Goal: Task Accomplishment & Management: Manage account settings

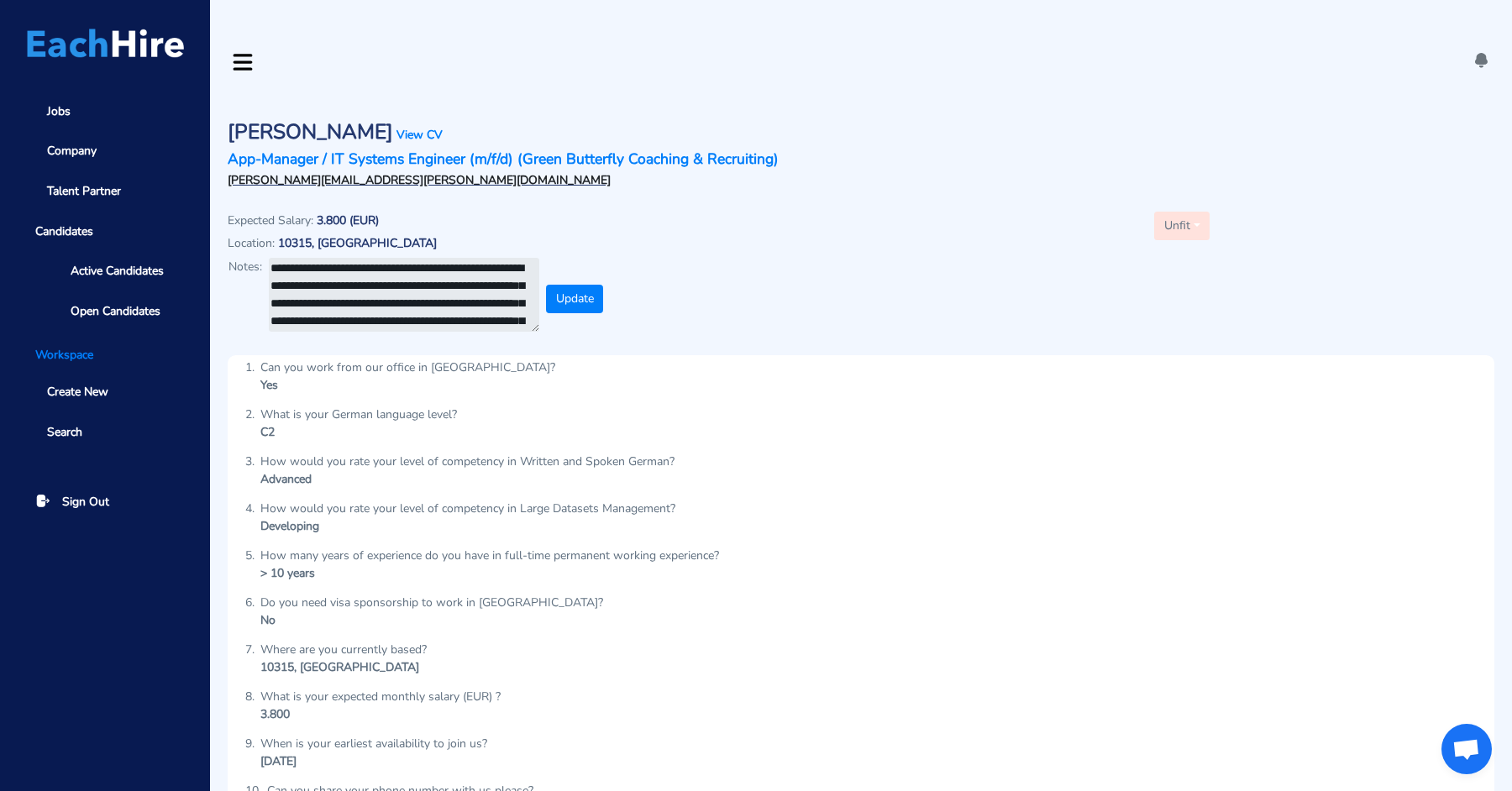
scroll to position [400, 0]
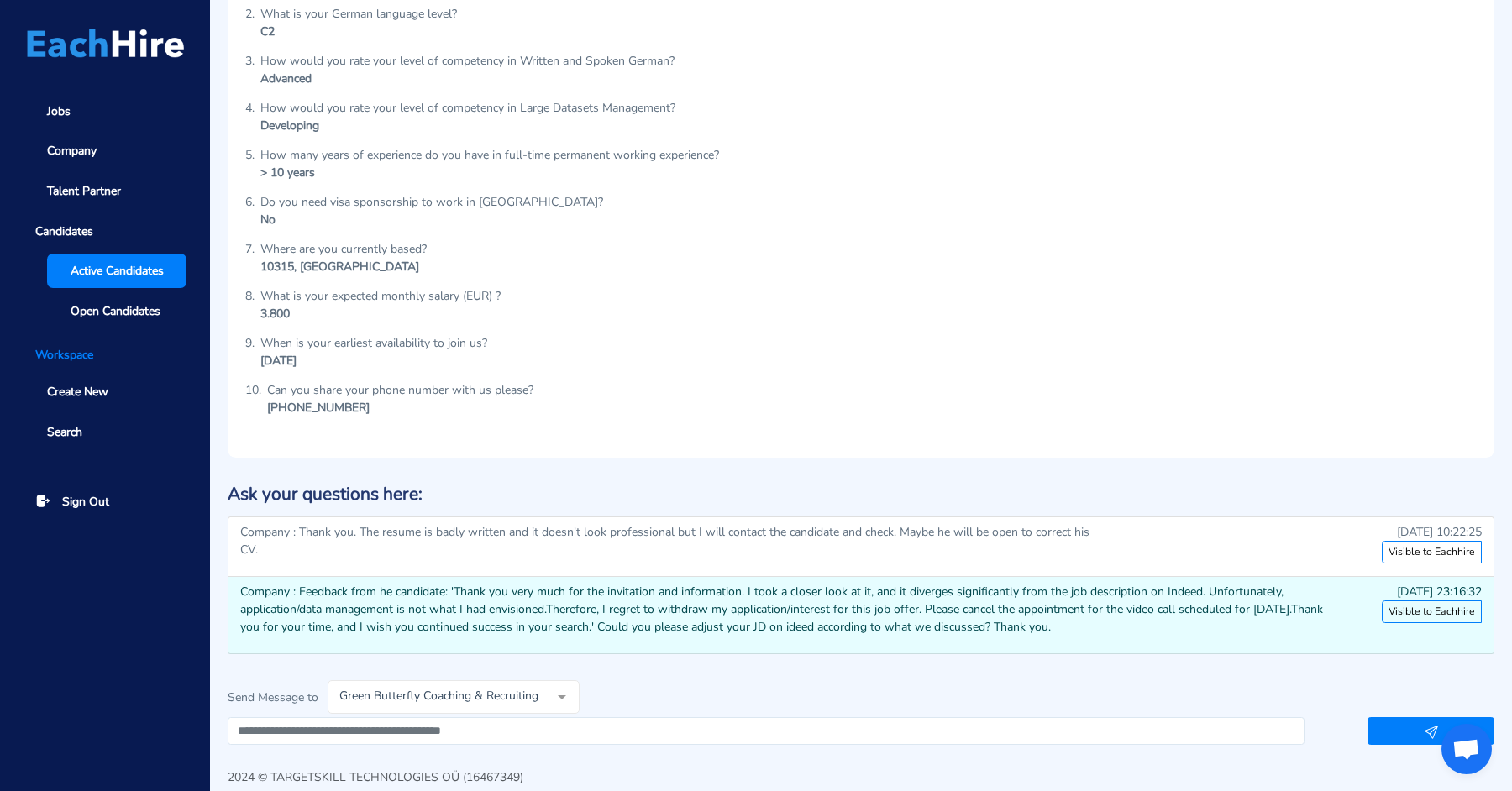
click at [157, 267] on span "Active Candidates" at bounding box center [117, 270] width 93 height 17
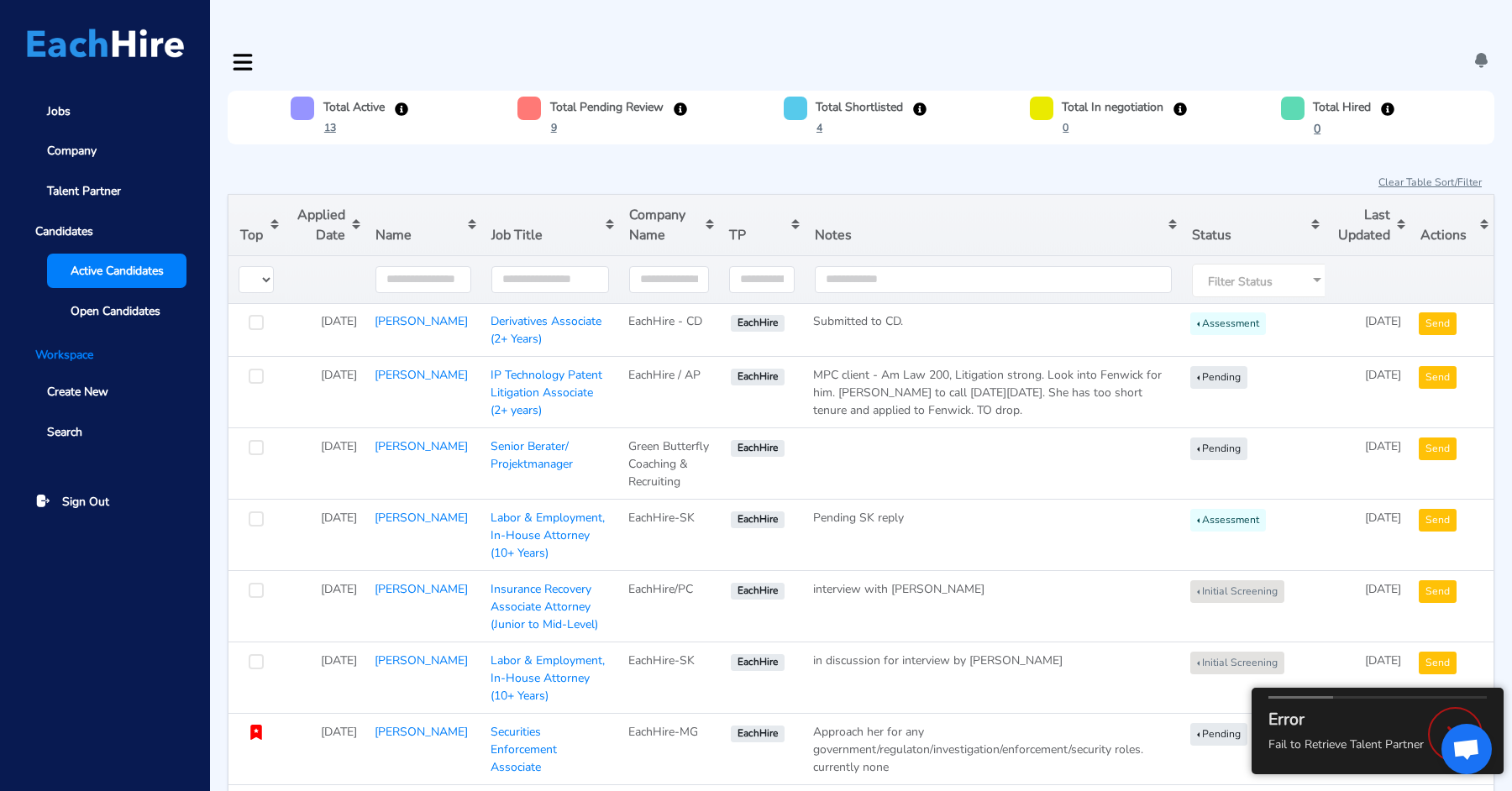
click at [1283, 264] on div "Filter Status" at bounding box center [1263, 280] width 143 height 34
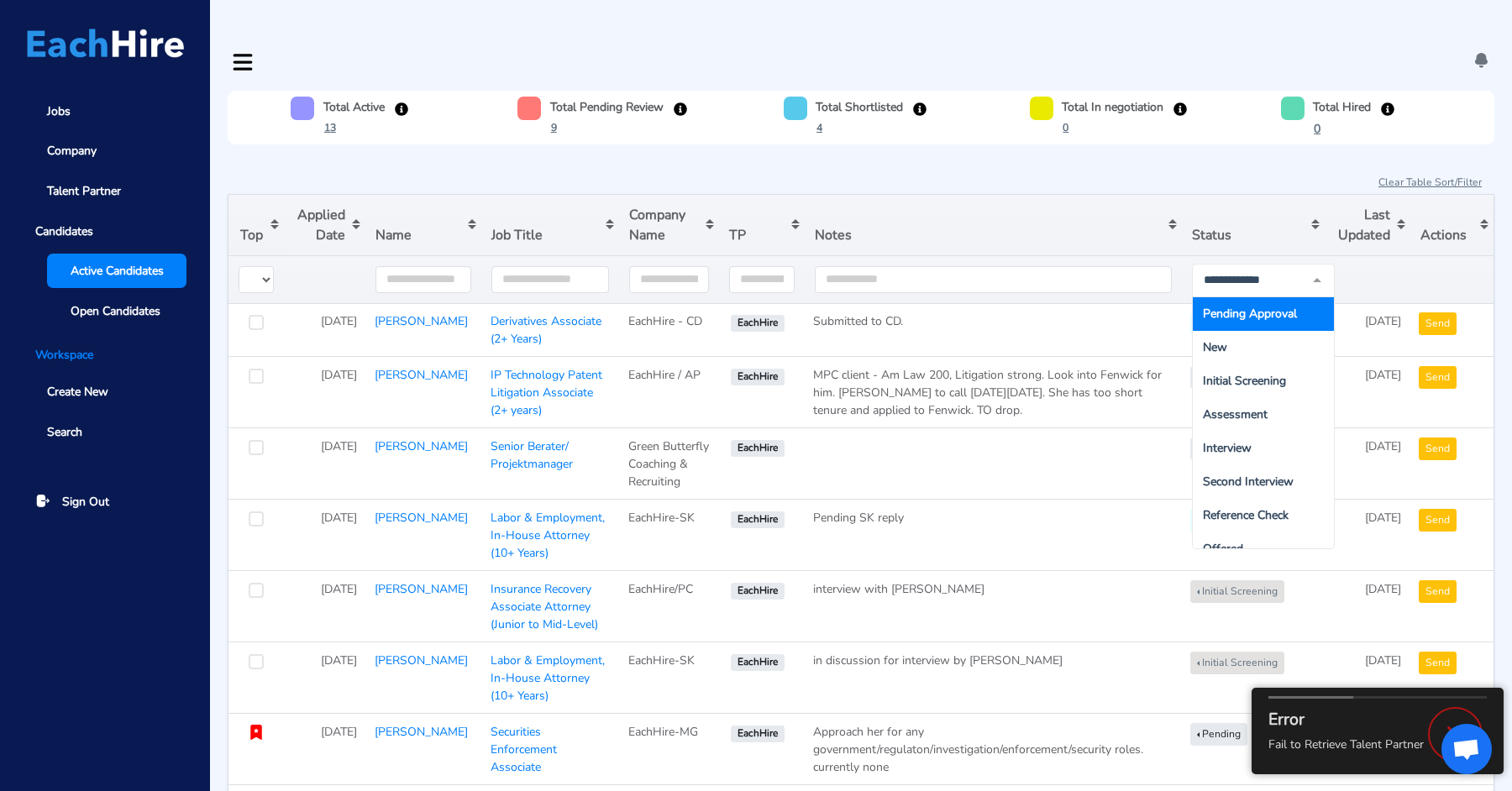
click at [1265, 305] on span "Pending Approval" at bounding box center [1249, 313] width 94 height 16
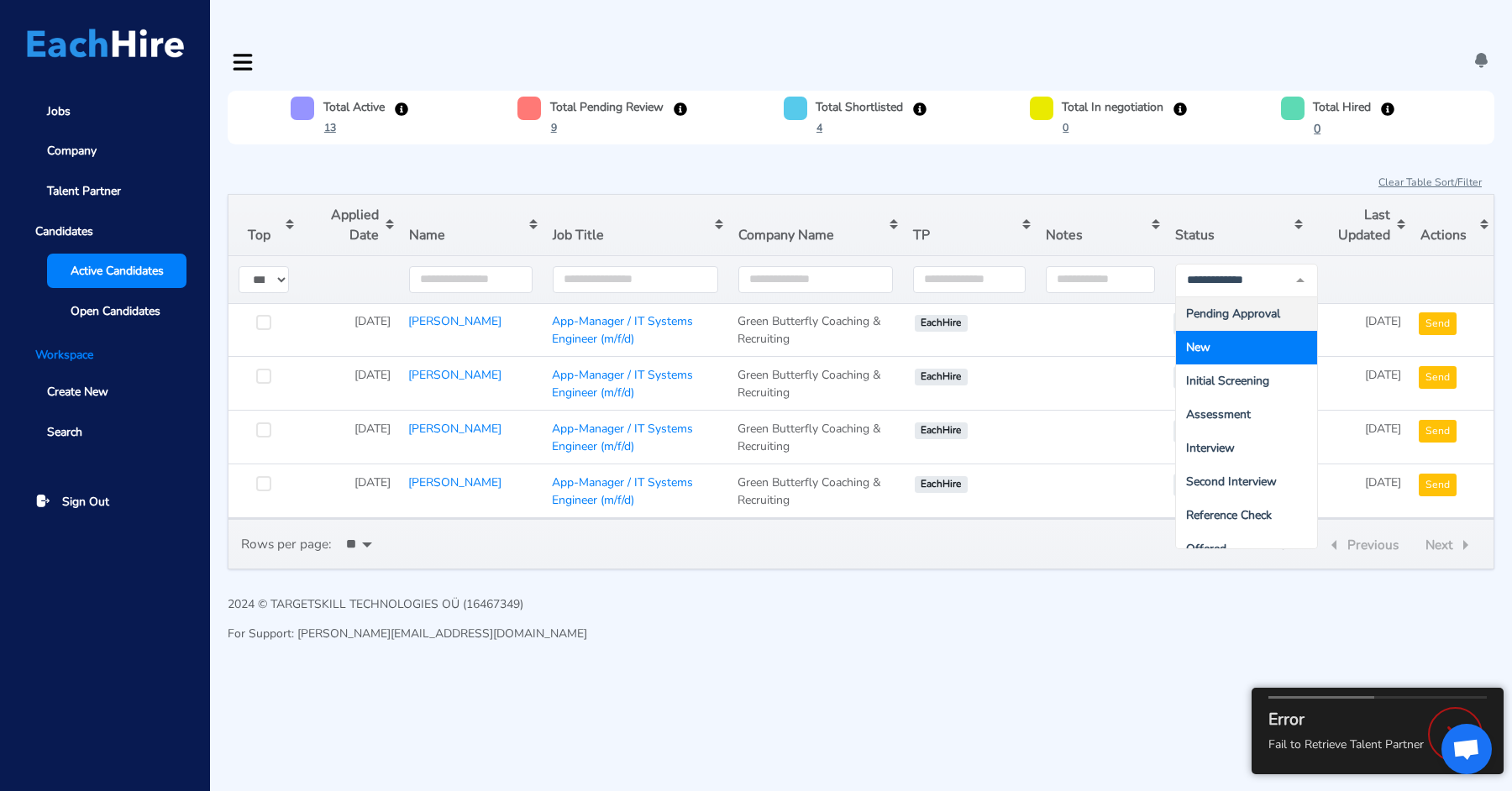
click at [1028, 595] on div "2024 © TARGETSKILL TECHNOLOGIES OÜ (16467349) For Support: joyce@eachhire.com" at bounding box center [861, 624] width 1267 height 59
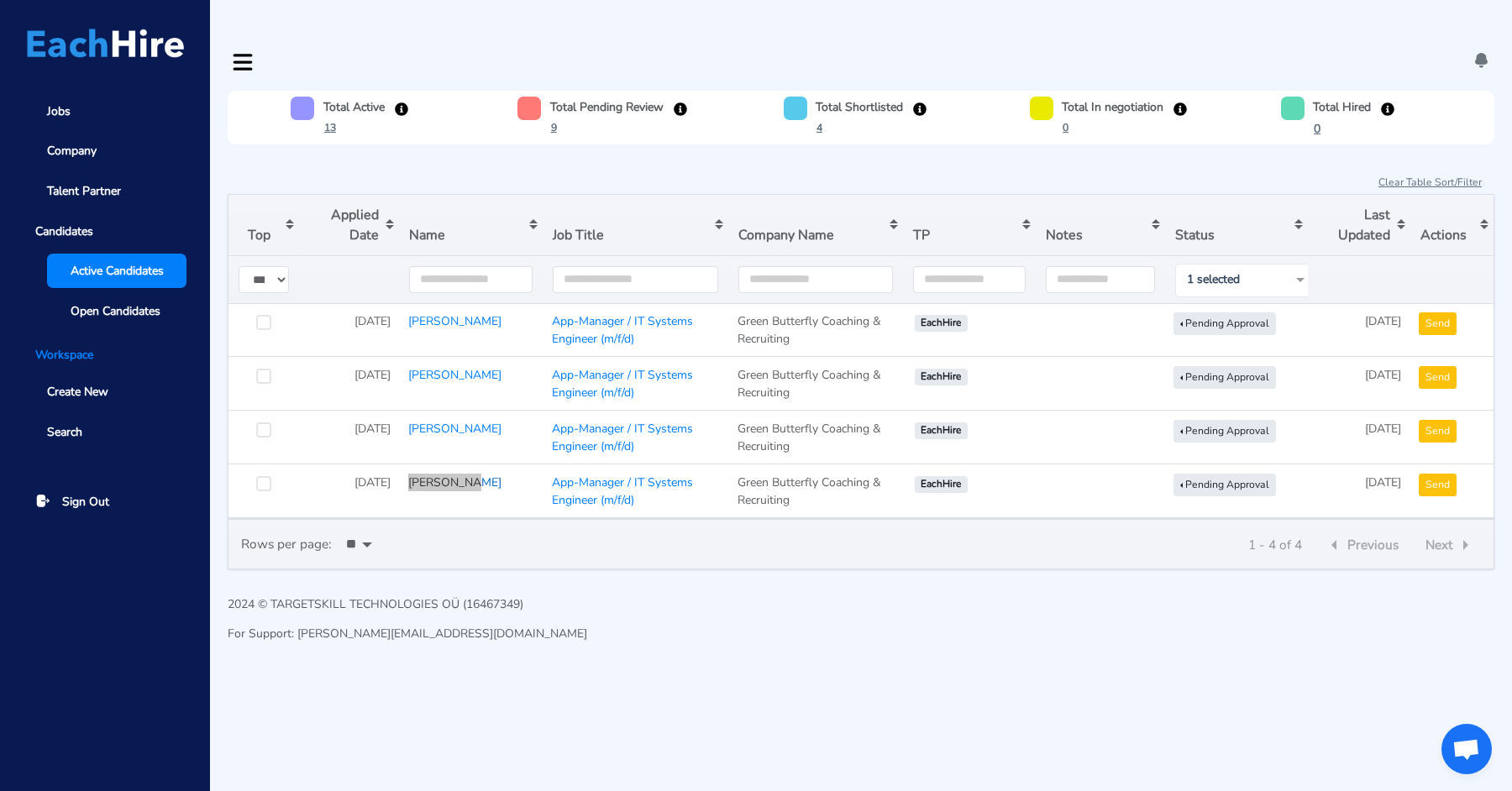
click at [0, 34] on div "Jobs Company Talent Partner Candidates Active Candidates Open Candidates Worksp…" at bounding box center [756, 344] width 1512 height 620
click at [428, 474] on link "[PERSON_NAME]" at bounding box center [455, 482] width 93 height 16
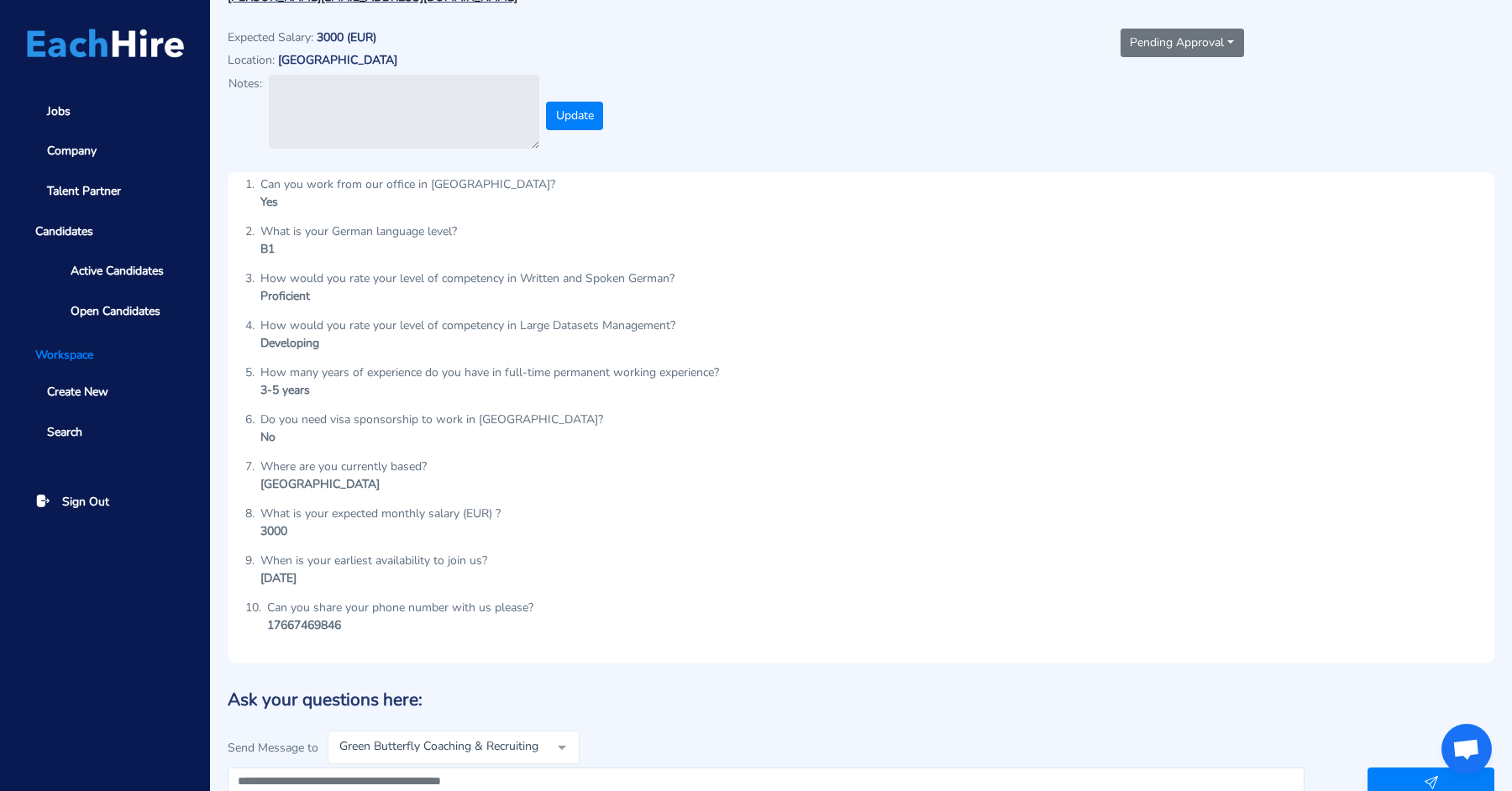
scroll to position [187, 0]
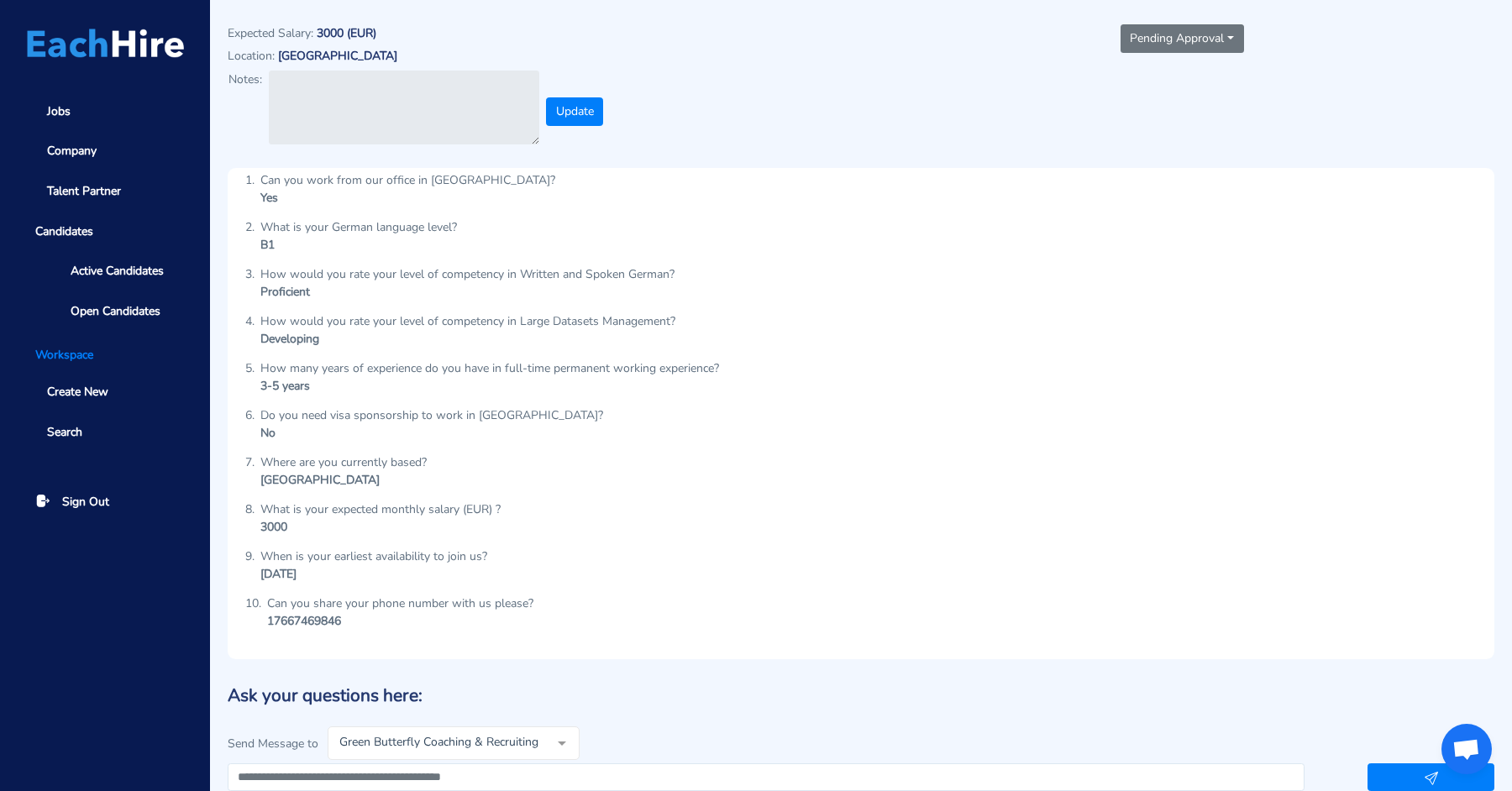
click at [1133, 24] on button "Pending Approval" at bounding box center [1181, 38] width 123 height 28
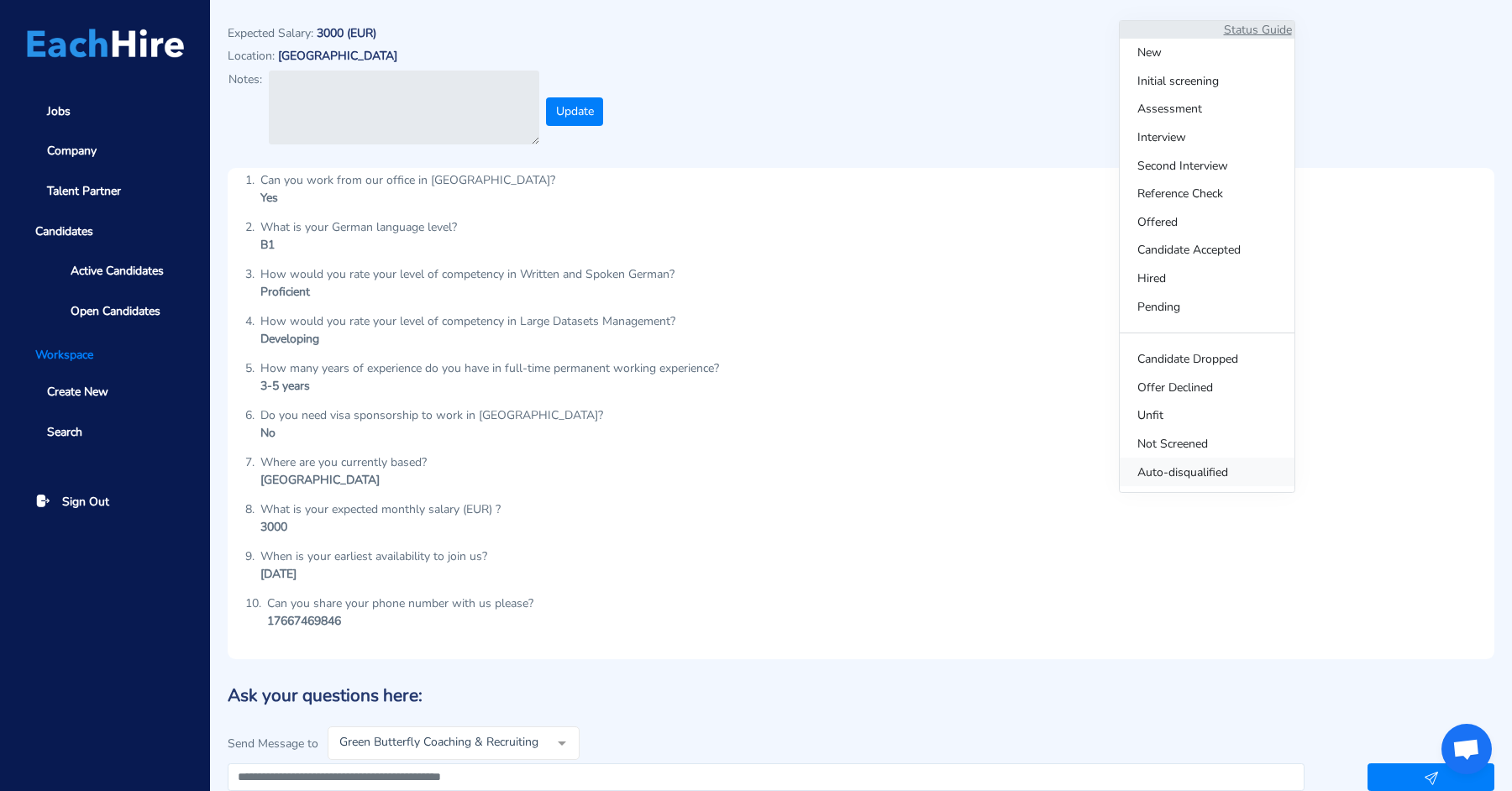
click at [1140, 473] on span "Auto-disqualified" at bounding box center [1207, 471] width 175 height 28
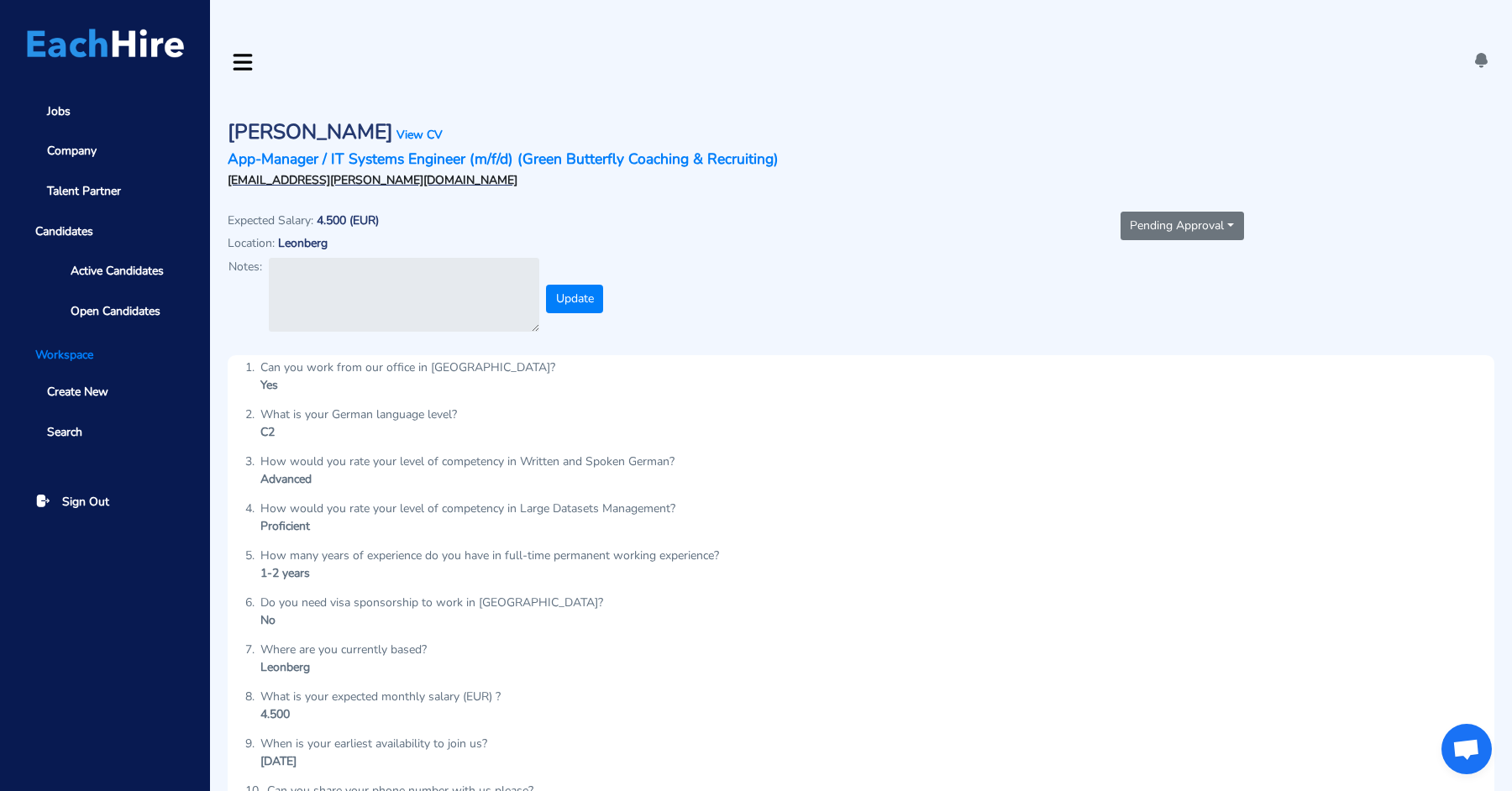
click at [1164, 211] on button "Pending Approval" at bounding box center [1181, 225] width 123 height 28
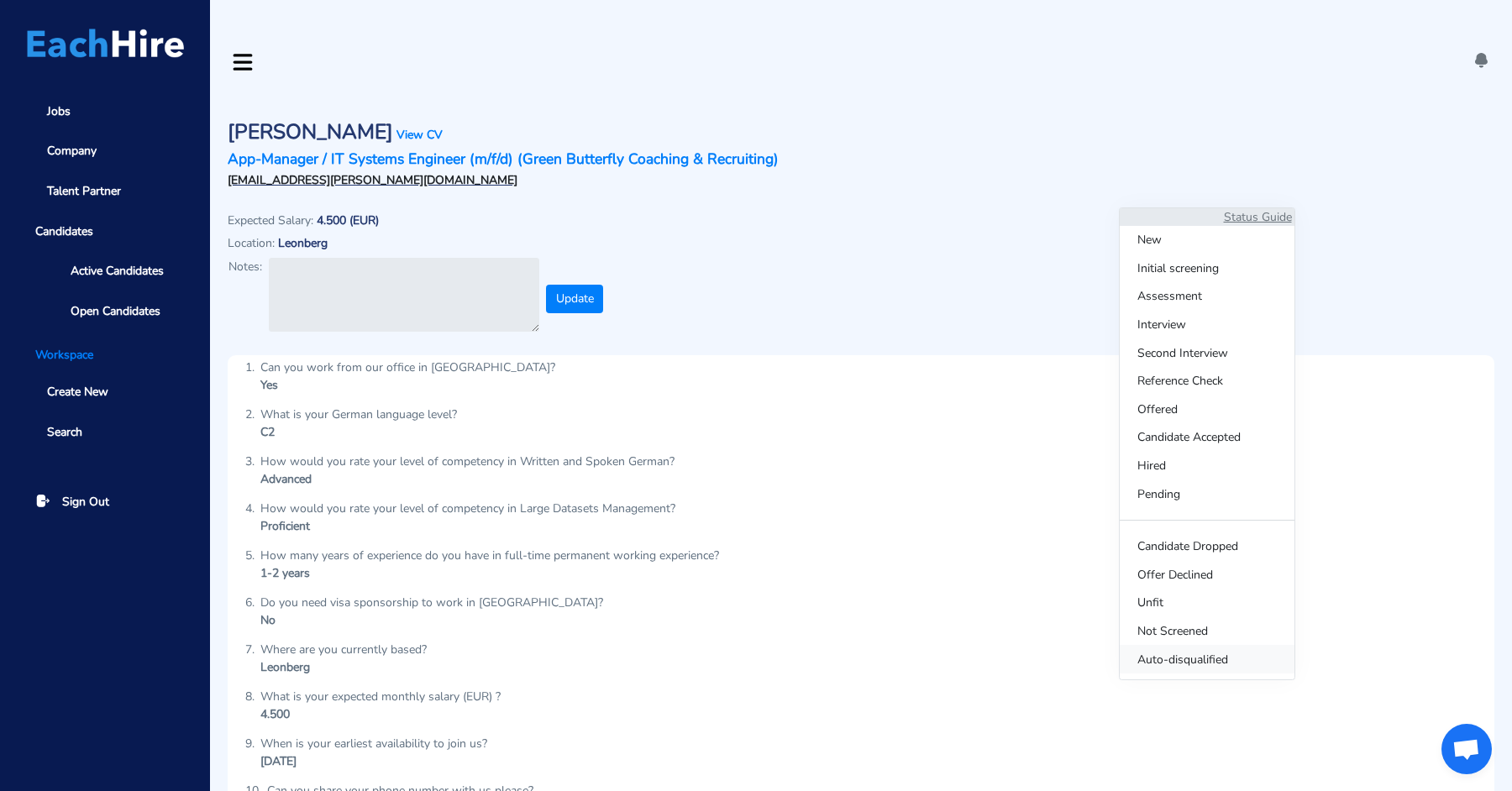
click at [1145, 664] on span "Auto-disqualified" at bounding box center [1207, 658] width 175 height 28
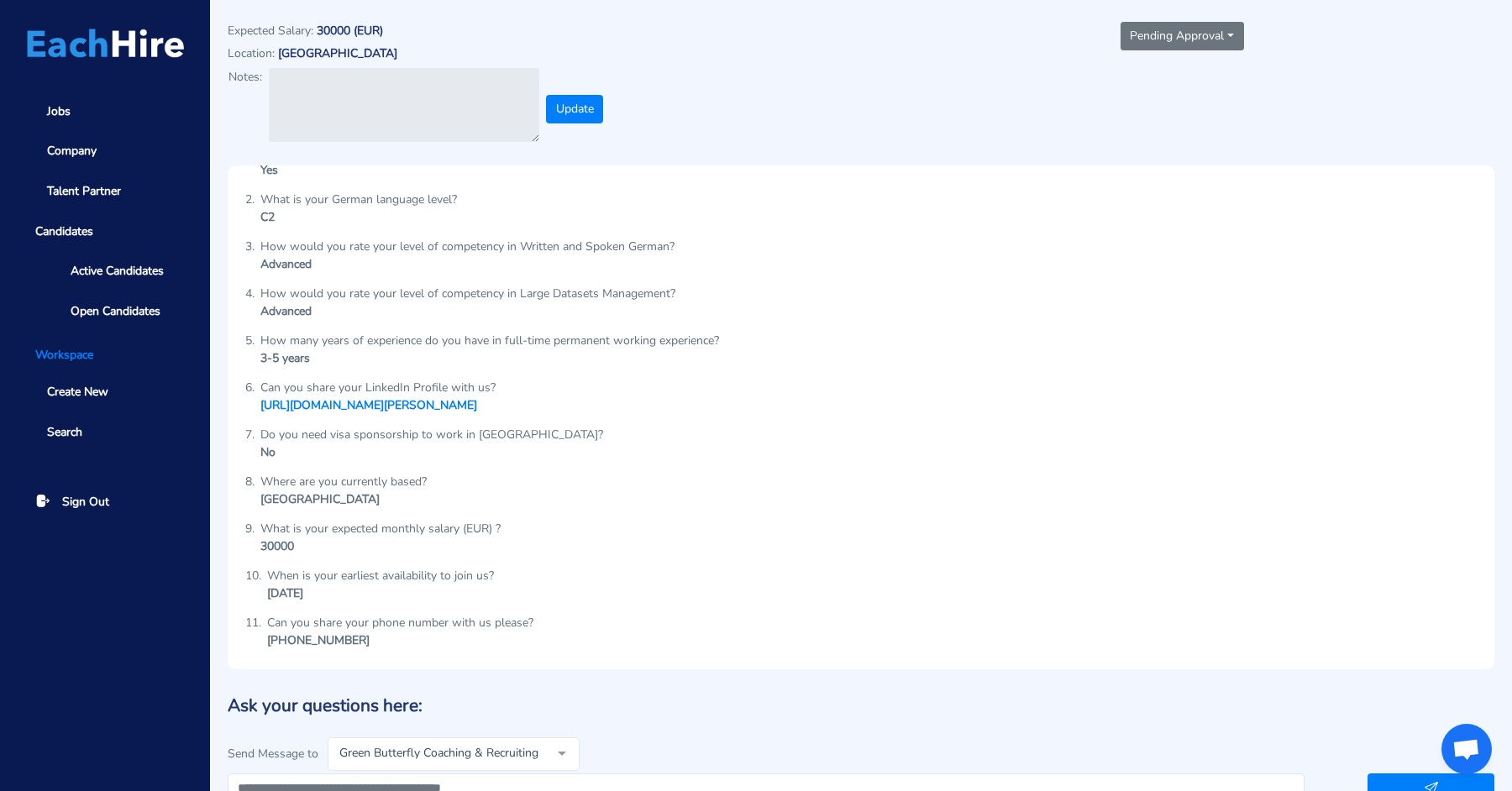
scroll to position [19, 0]
click at [1164, 22] on button "Pending Approval" at bounding box center [1181, 36] width 123 height 28
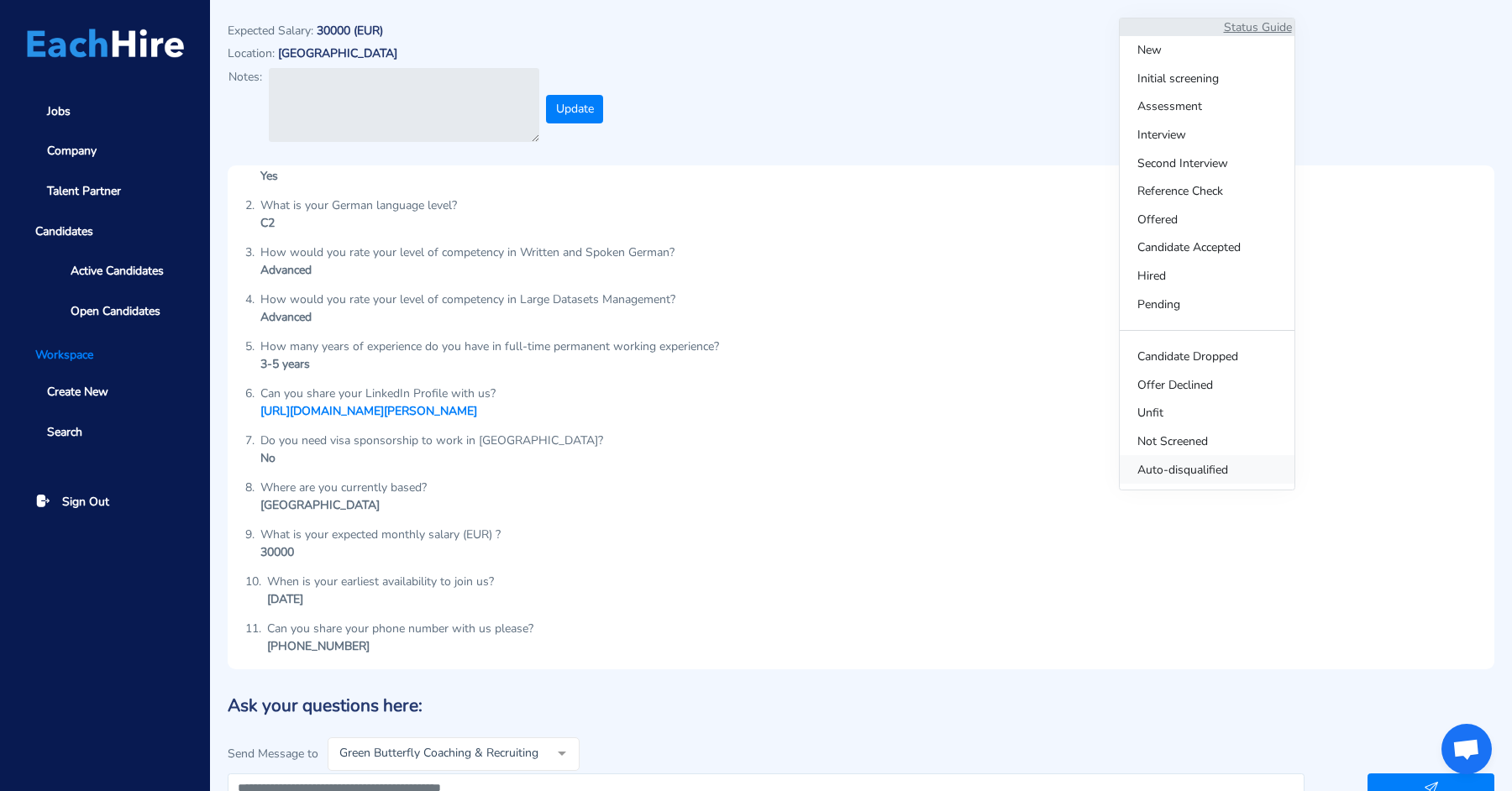
click at [1151, 468] on span "Auto-disqualified" at bounding box center [1207, 468] width 175 height 28
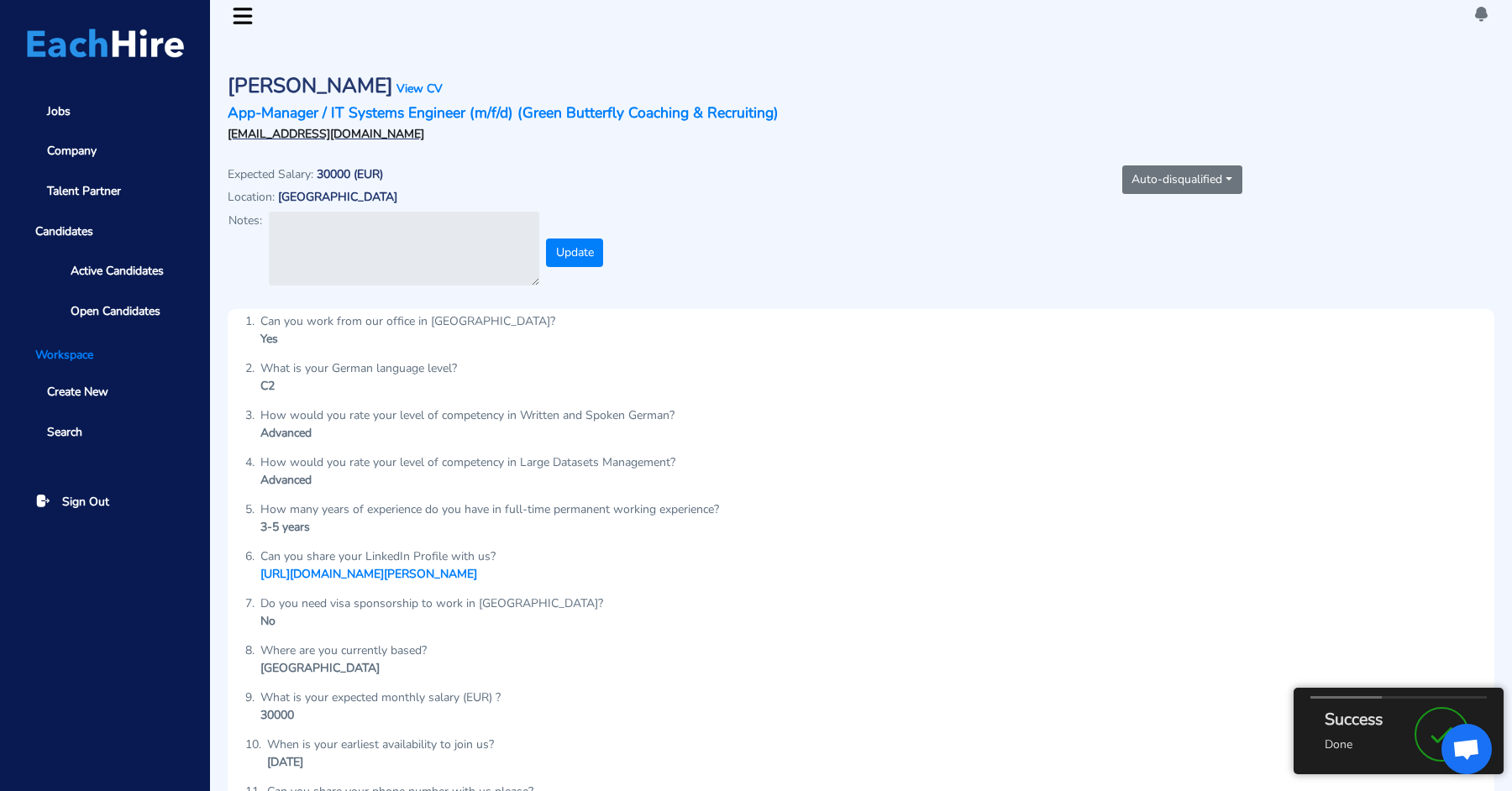
scroll to position [0, 0]
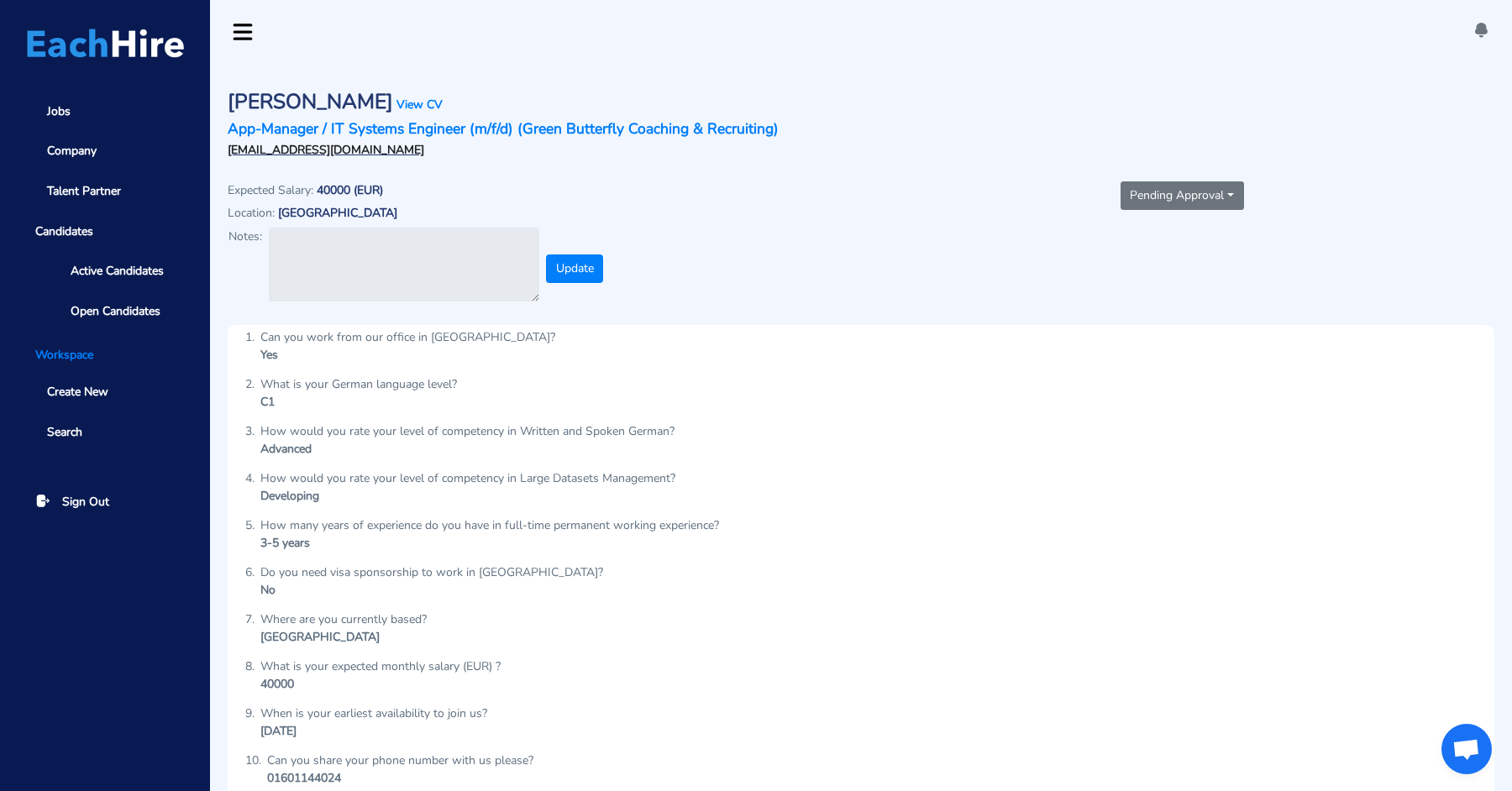
scroll to position [29, 0]
click at [397, 97] on link "View CV" at bounding box center [420, 105] width 47 height 16
click at [87, 105] on link "Jobs" at bounding box center [105, 111] width 163 height 35
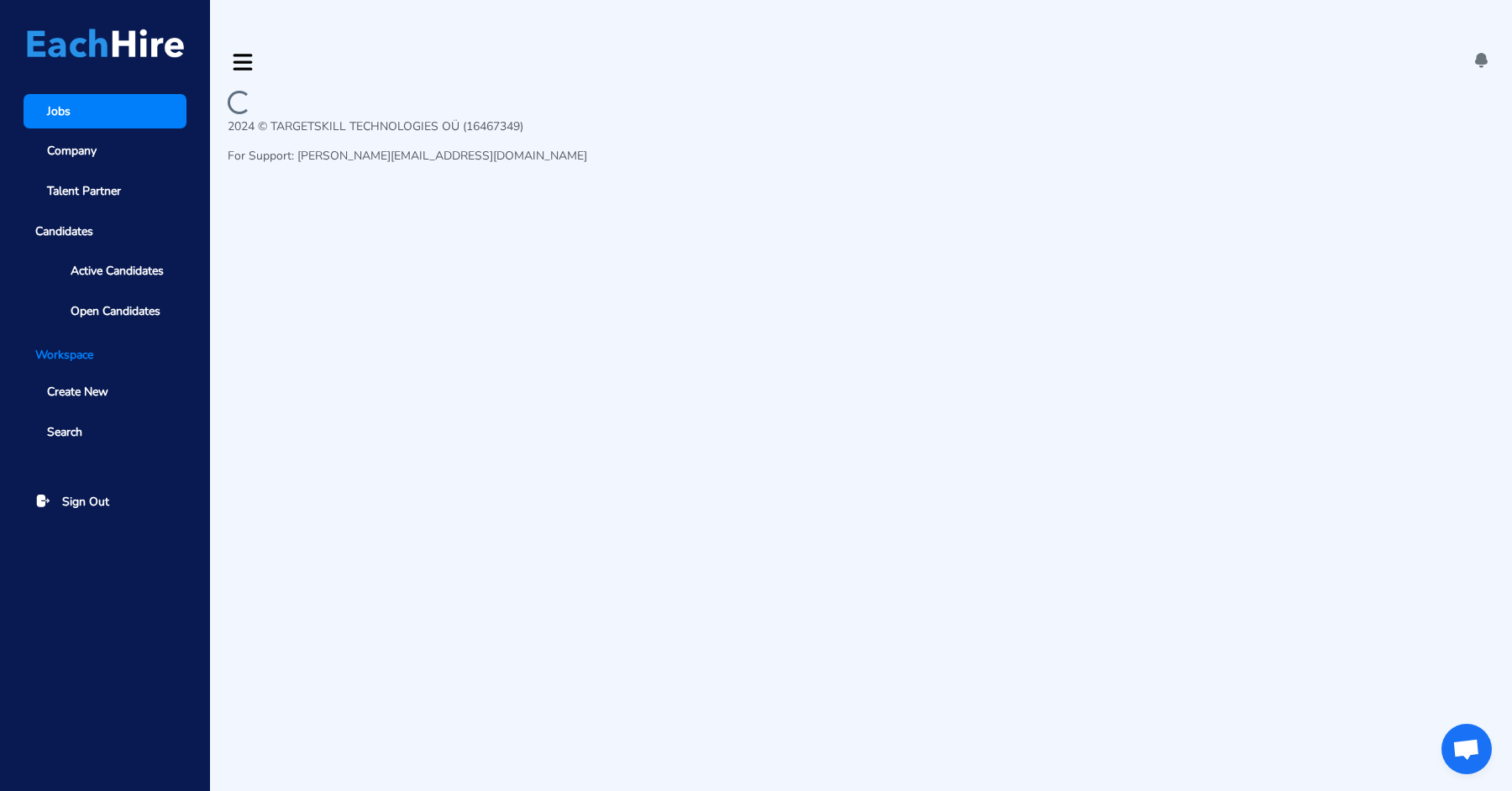
click at [1478, 51] on icon at bounding box center [1481, 60] width 17 height 17
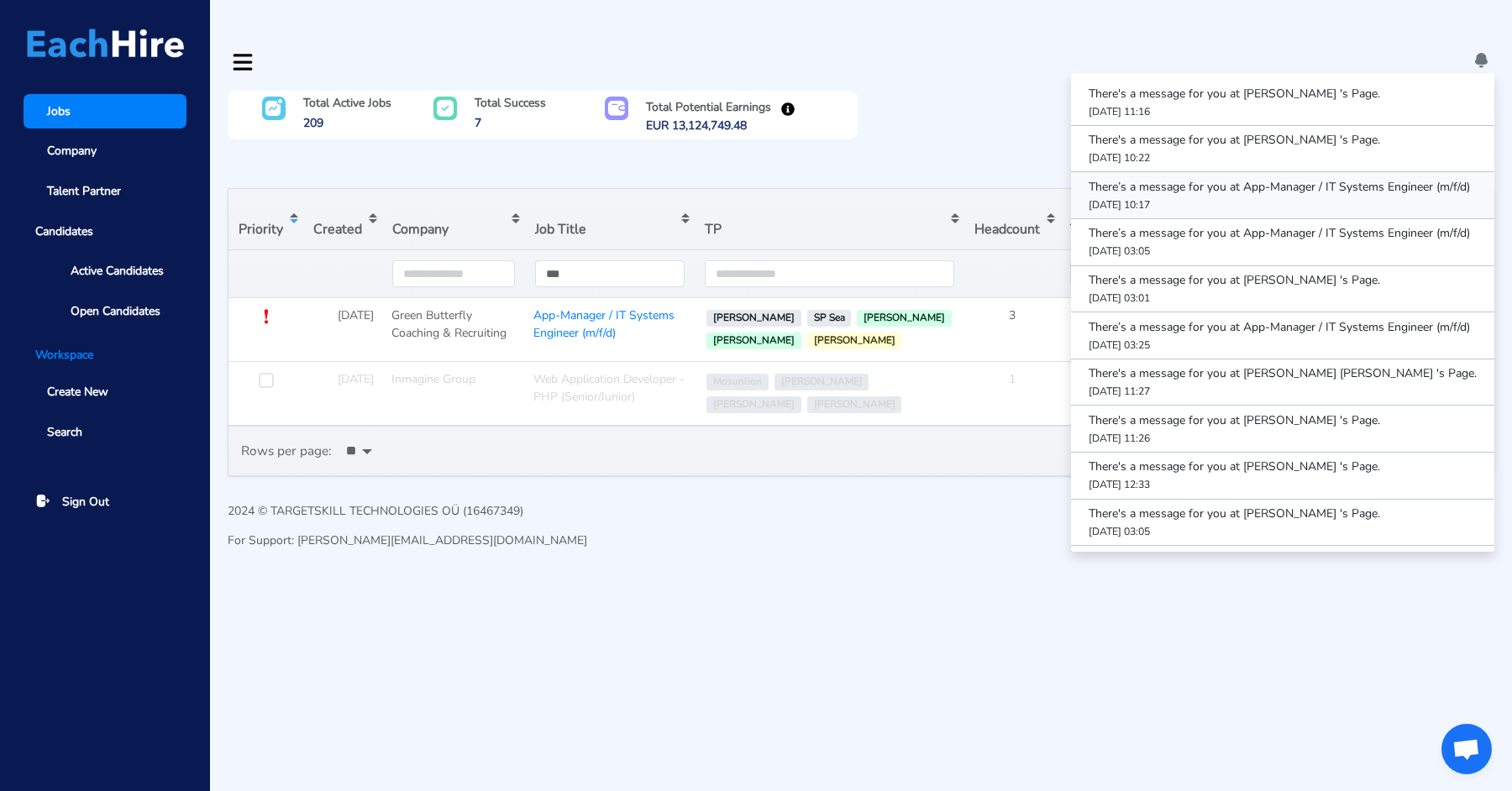
click at [1302, 173] on link "There’s a message for you at App-Manager / IT Systems Engineer (m/f/d) 19-08-20…" at bounding box center [1282, 196] width 424 height 47
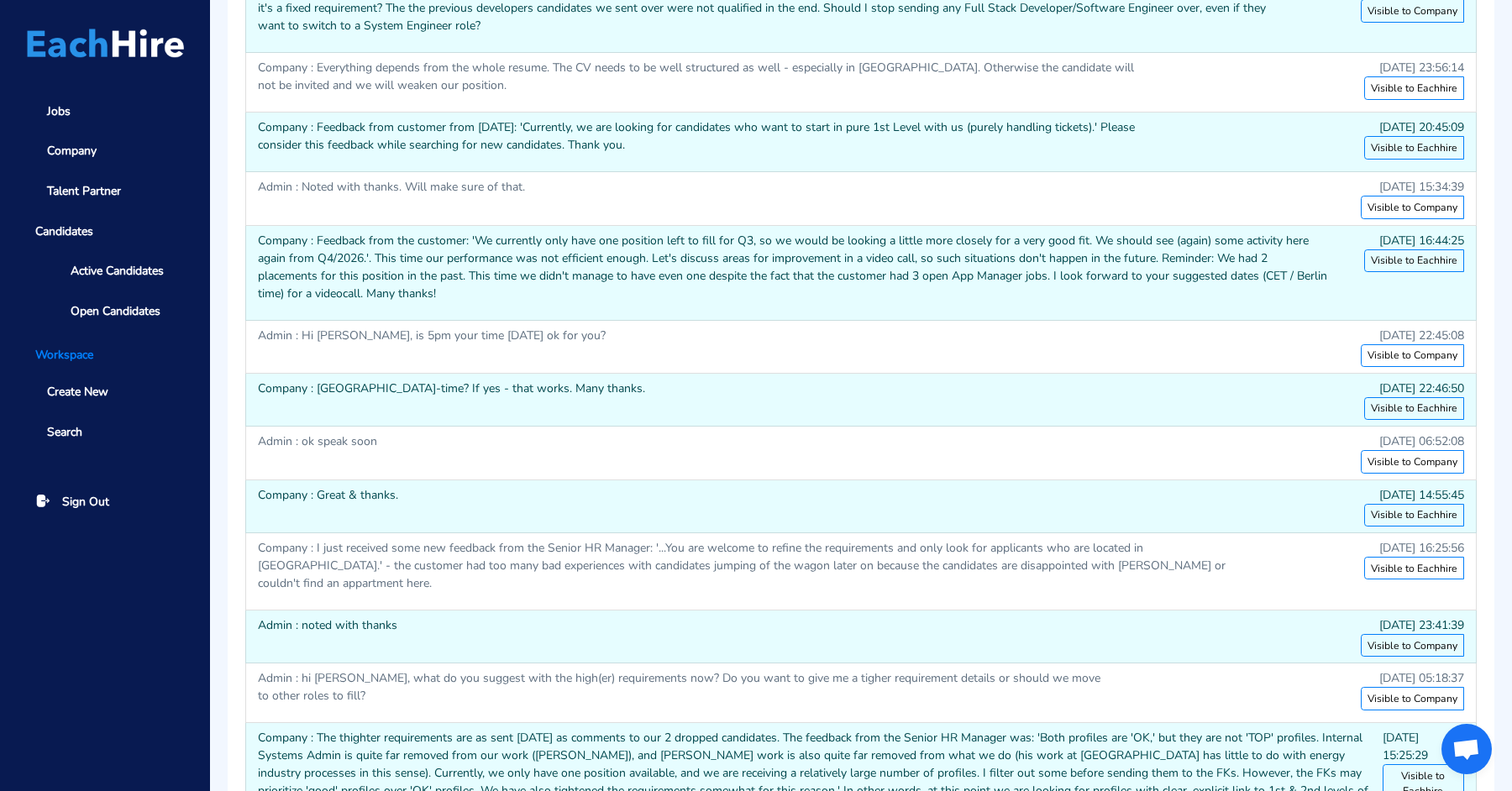
scroll to position [3019, 0]
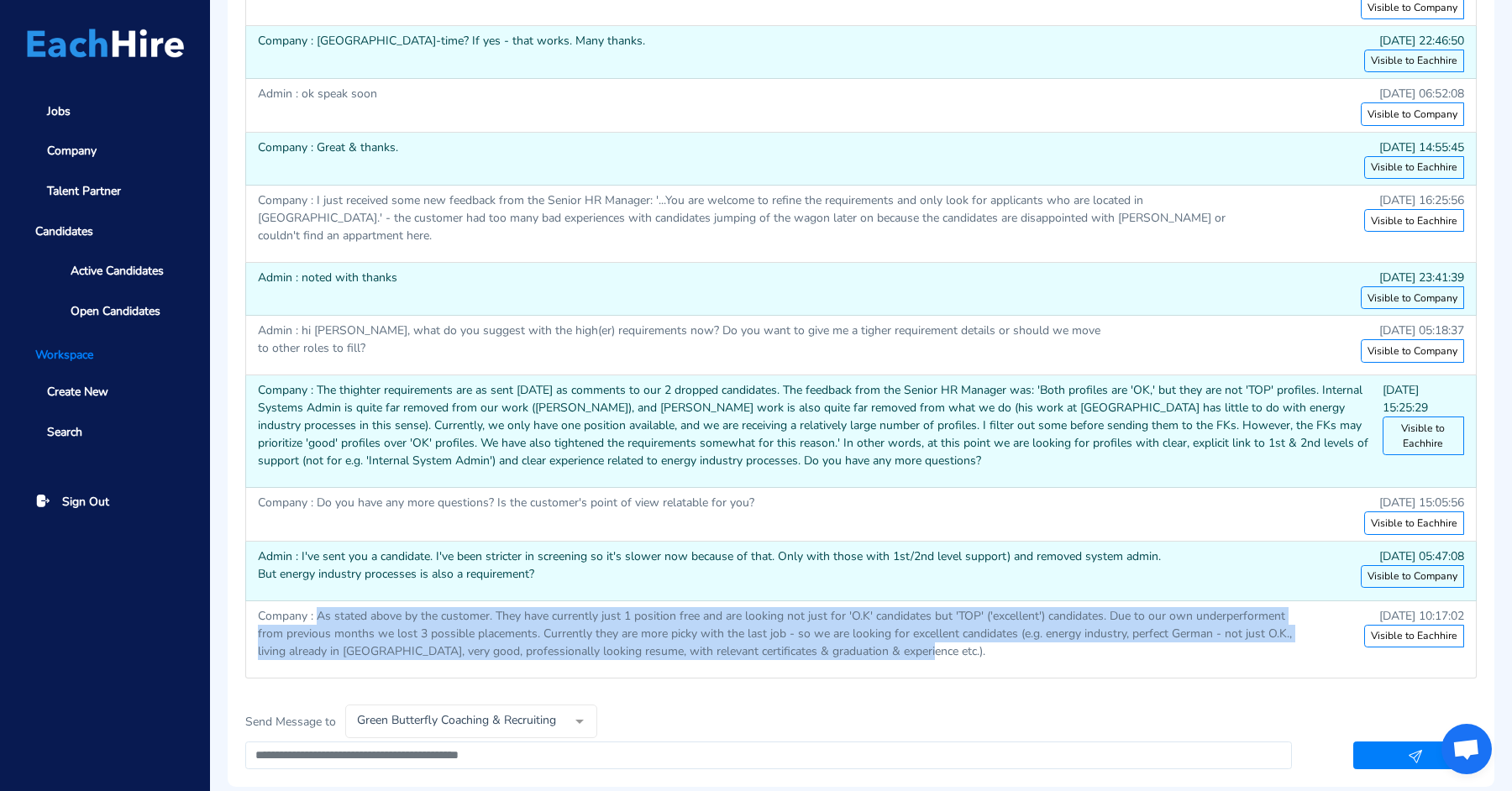
drag, startPoint x: 319, startPoint y: 538, endPoint x: 916, endPoint y: 566, distance: 597.7
click at [915, 607] on p "Company : As stated above by the customer. They have currently just 1 position …" at bounding box center [789, 633] width 1064 height 53
copy p "As stated above by the customer. They have currently just 1 position free and a…"
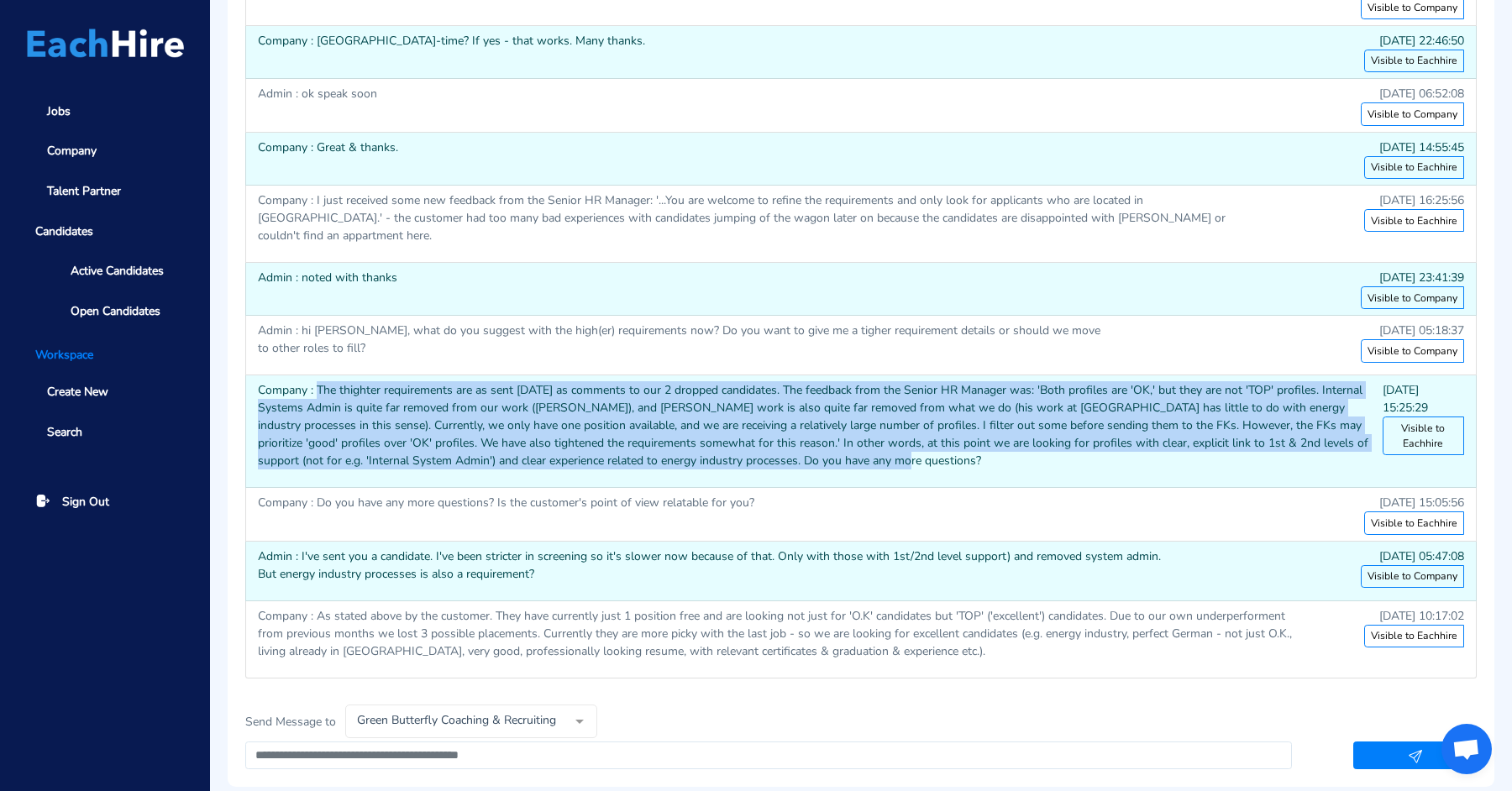
drag, startPoint x: 315, startPoint y: 312, endPoint x: 926, endPoint y: 375, distance: 614.2
click at [926, 381] on p "Company : The thighter requirements are as sent yesterday as comments to our 2 …" at bounding box center [820, 425] width 1125 height 88
copy p "The thighter requirements are as sent yesterday as comments to our 2 dropped ca…"
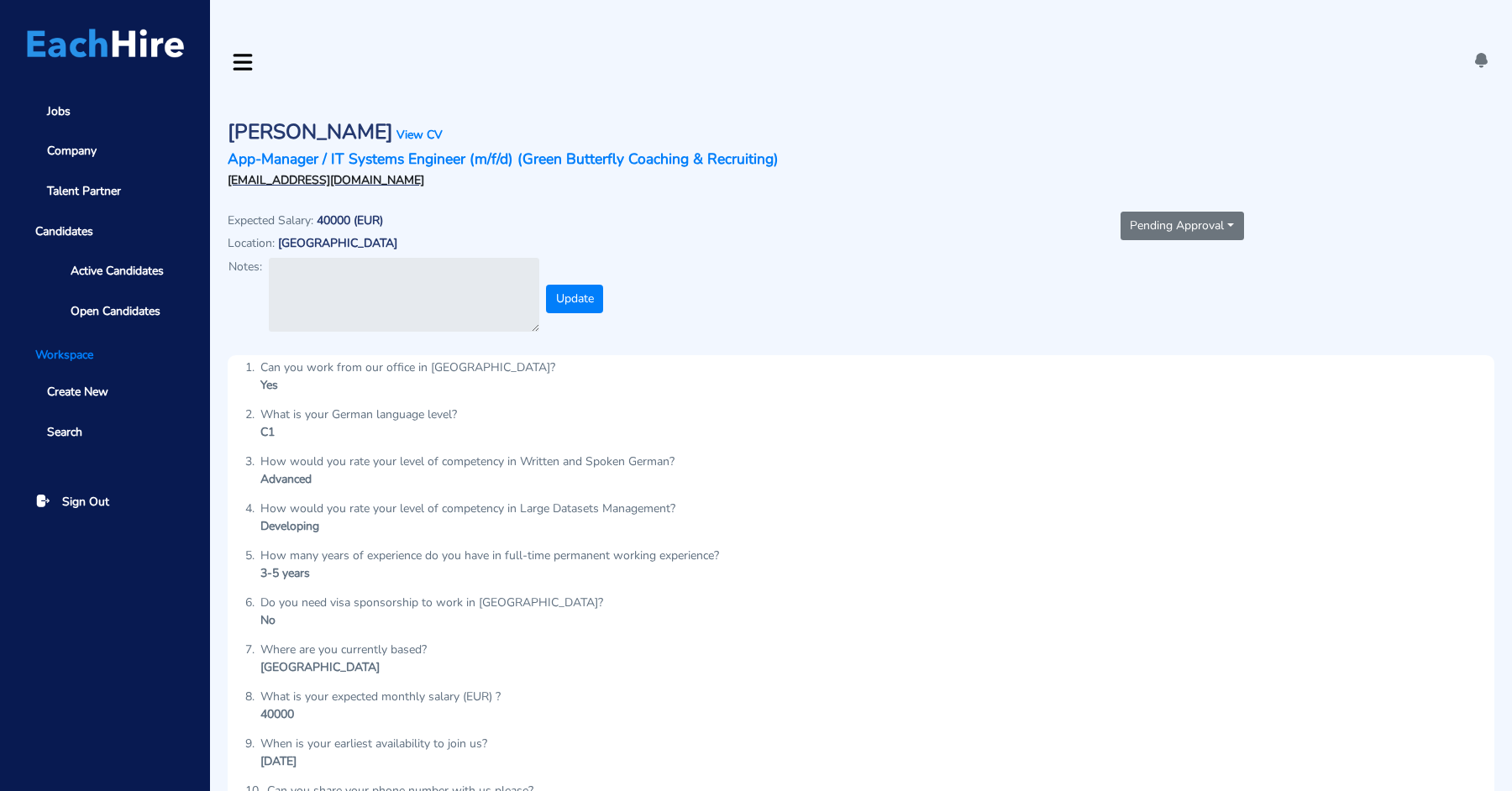
click at [719, 274] on div "Notes: Update" at bounding box center [540, 299] width 625 height 84
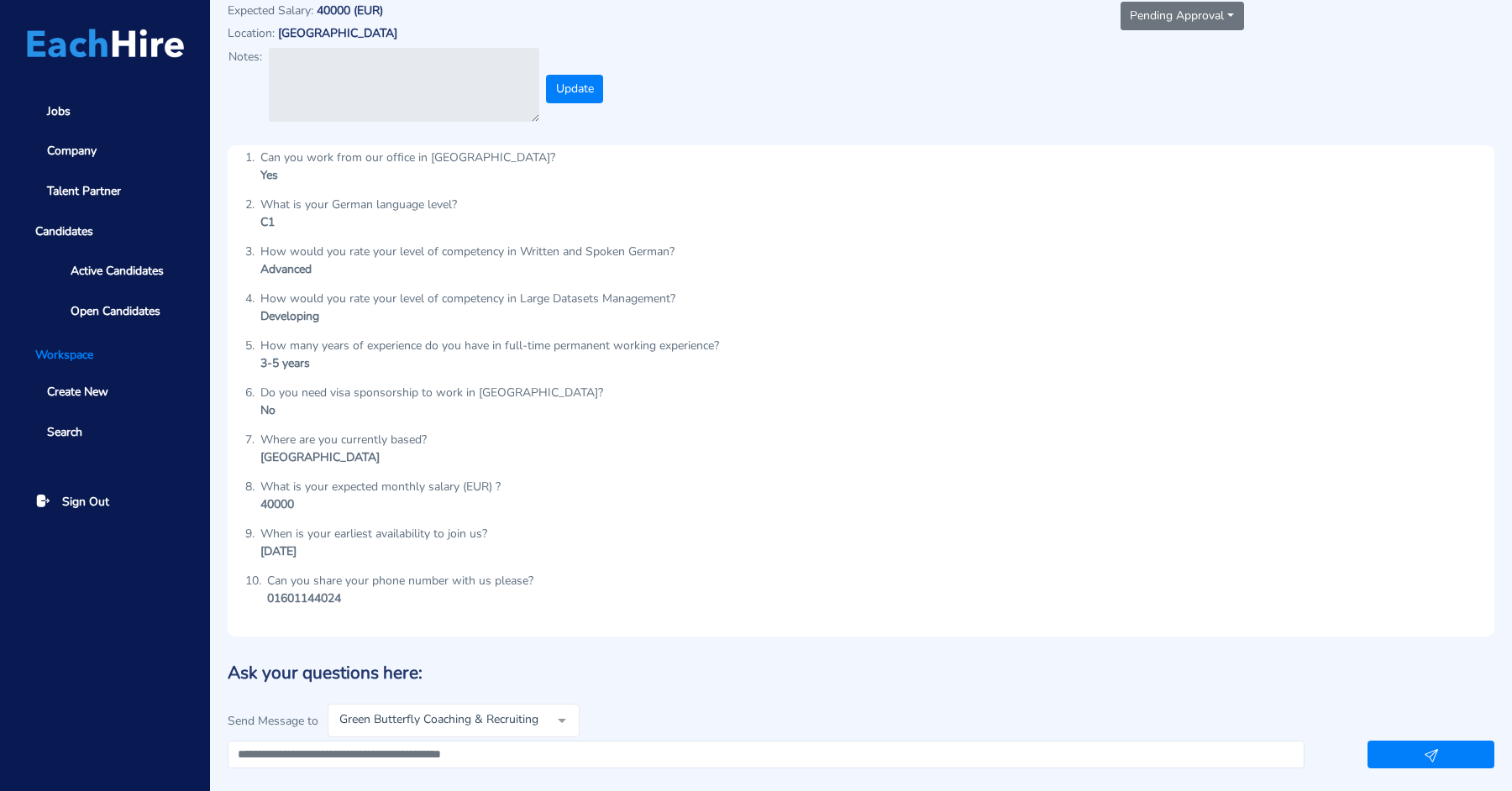
scroll to position [236, 0]
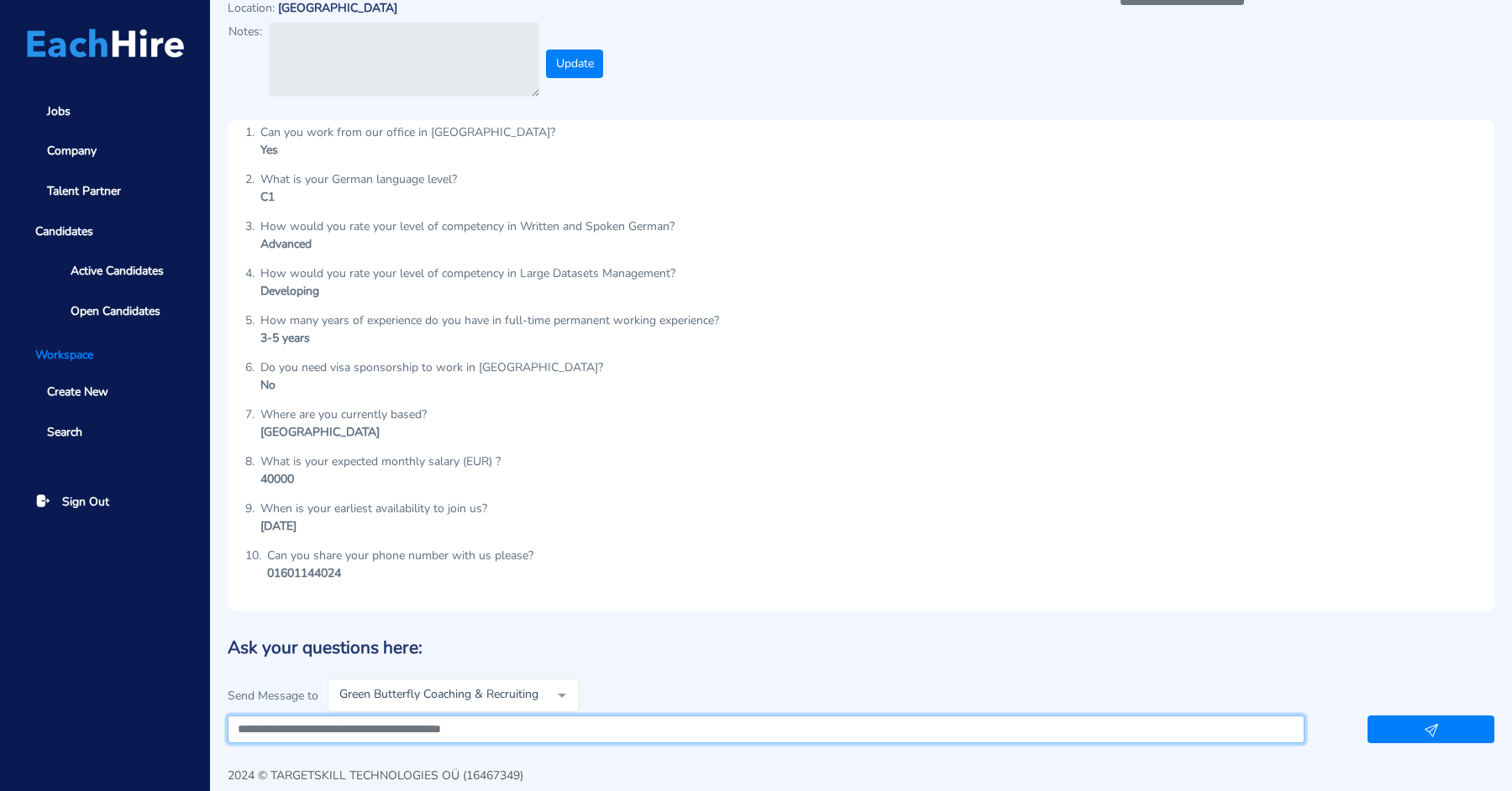
click at [447, 715] on textarea at bounding box center [766, 729] width 1077 height 28
drag, startPoint x: 562, startPoint y: 693, endPoint x: 700, endPoint y: 697, distance: 138.1
click at [700, 715] on textarea "**********" at bounding box center [766, 729] width 1077 height 28
drag, startPoint x: 719, startPoint y: 694, endPoint x: 911, endPoint y: 696, distance: 192.0
click at [911, 715] on textarea "**********" at bounding box center [766, 729] width 1077 height 28
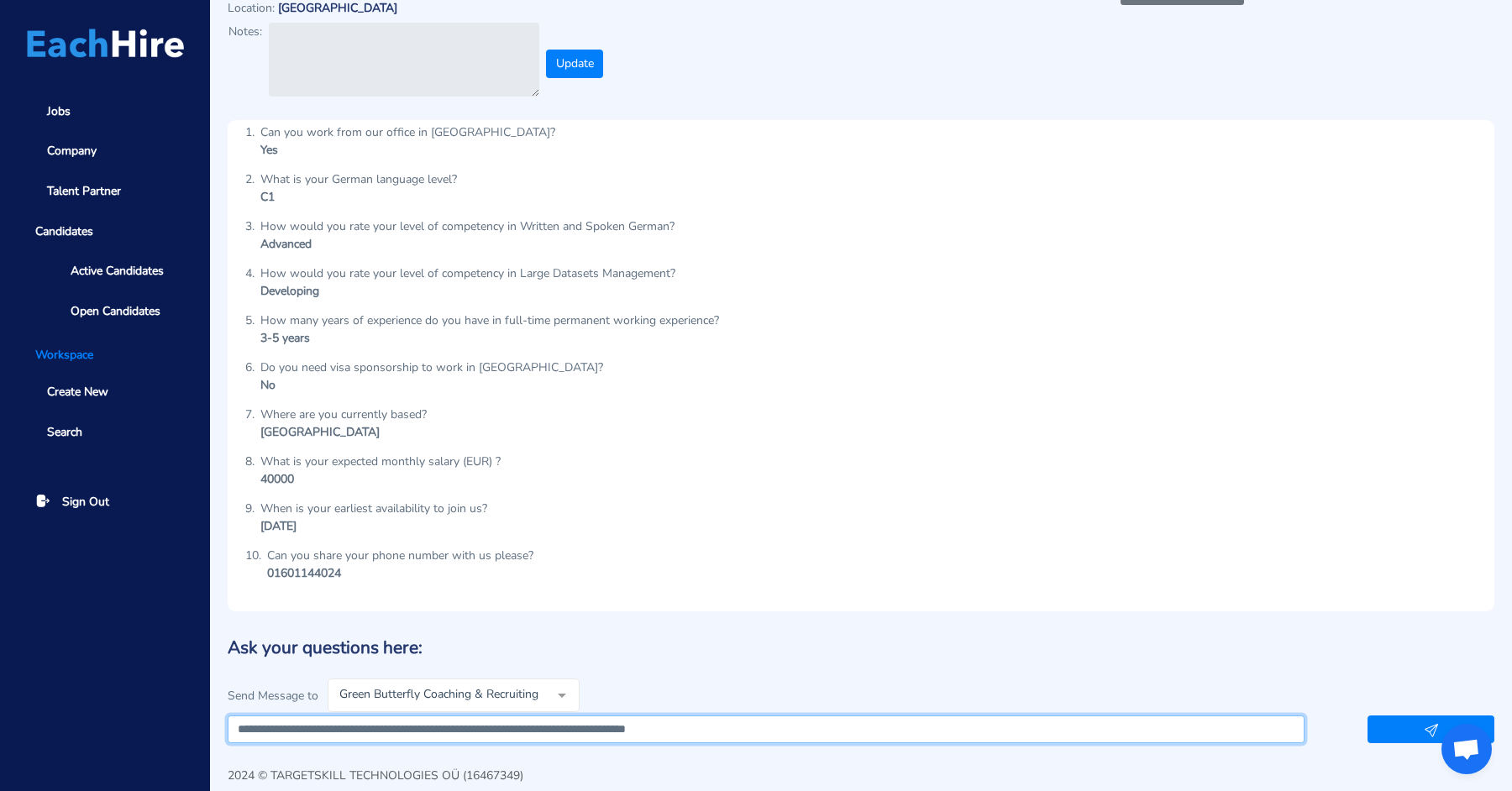
type textarea "**********"
drag, startPoint x: 1415, startPoint y: 693, endPoint x: 1339, endPoint y: 680, distance: 77.1
click at [1339, 680] on body "Jobs Company Talent Partner Candidates Active Candidates Open Candidates Worksp…" at bounding box center [756, 303] width 1512 height 1079
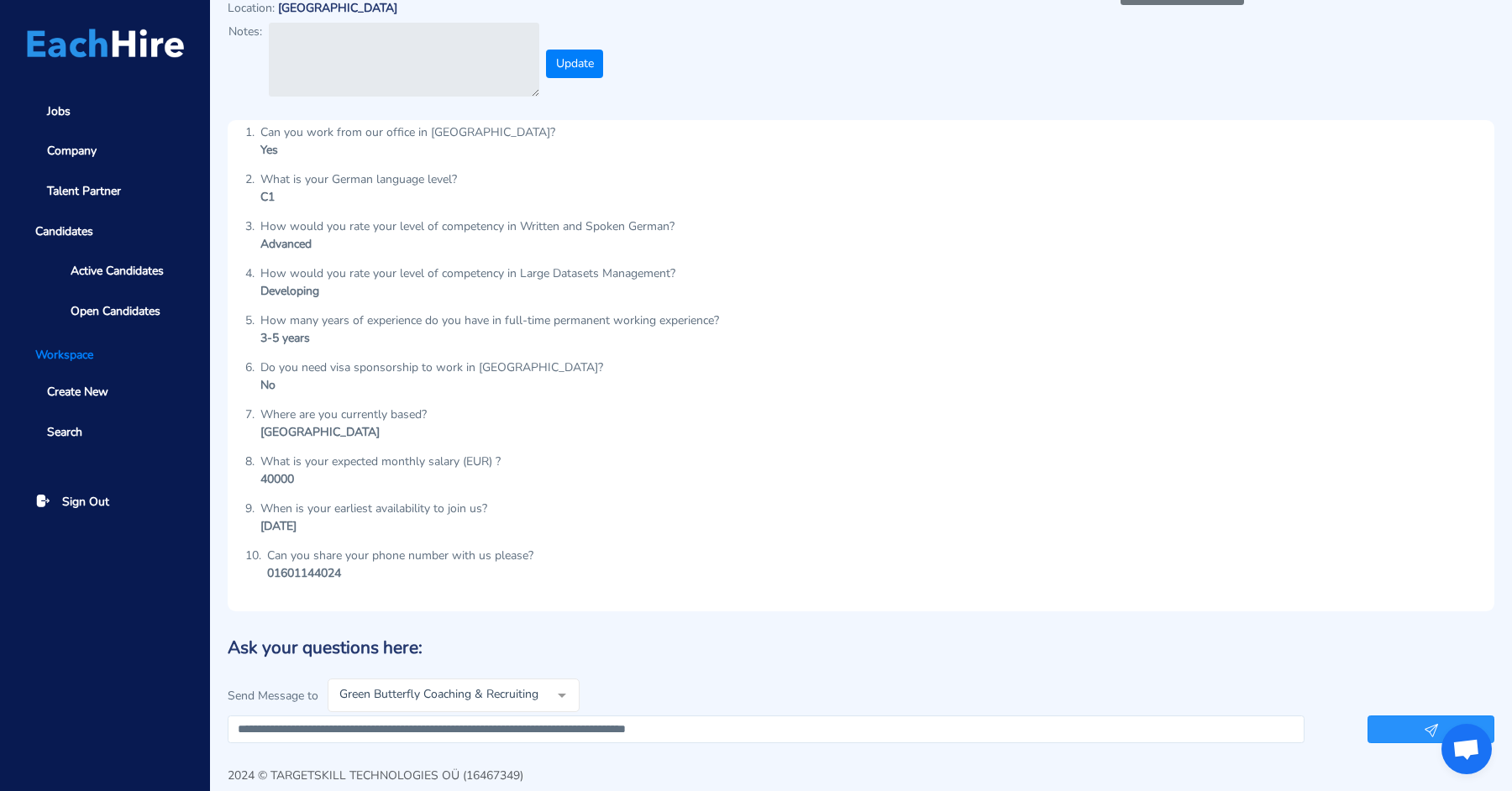
click at [1375, 715] on button "button" at bounding box center [1431, 729] width 127 height 28
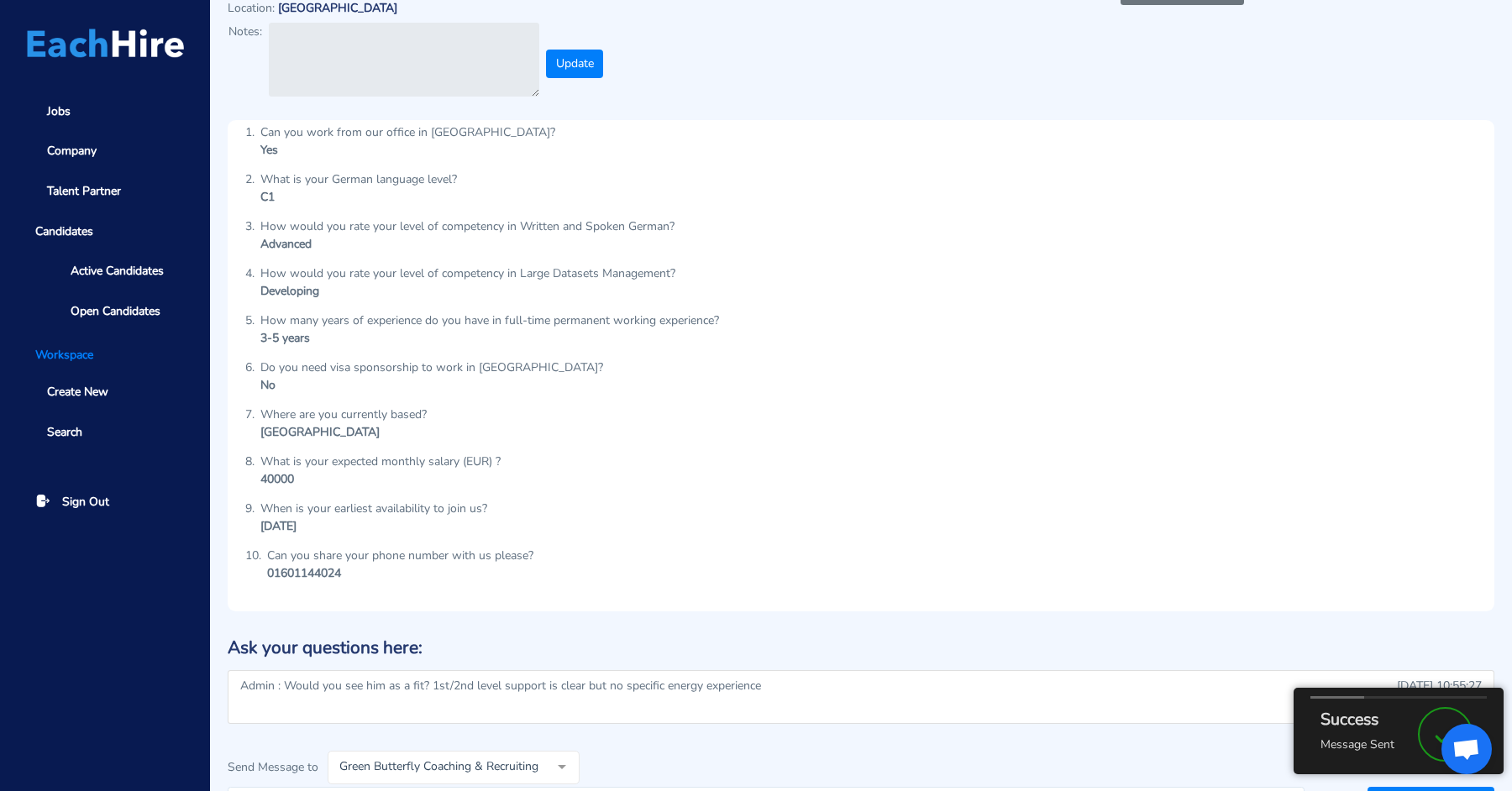
scroll to position [0, 0]
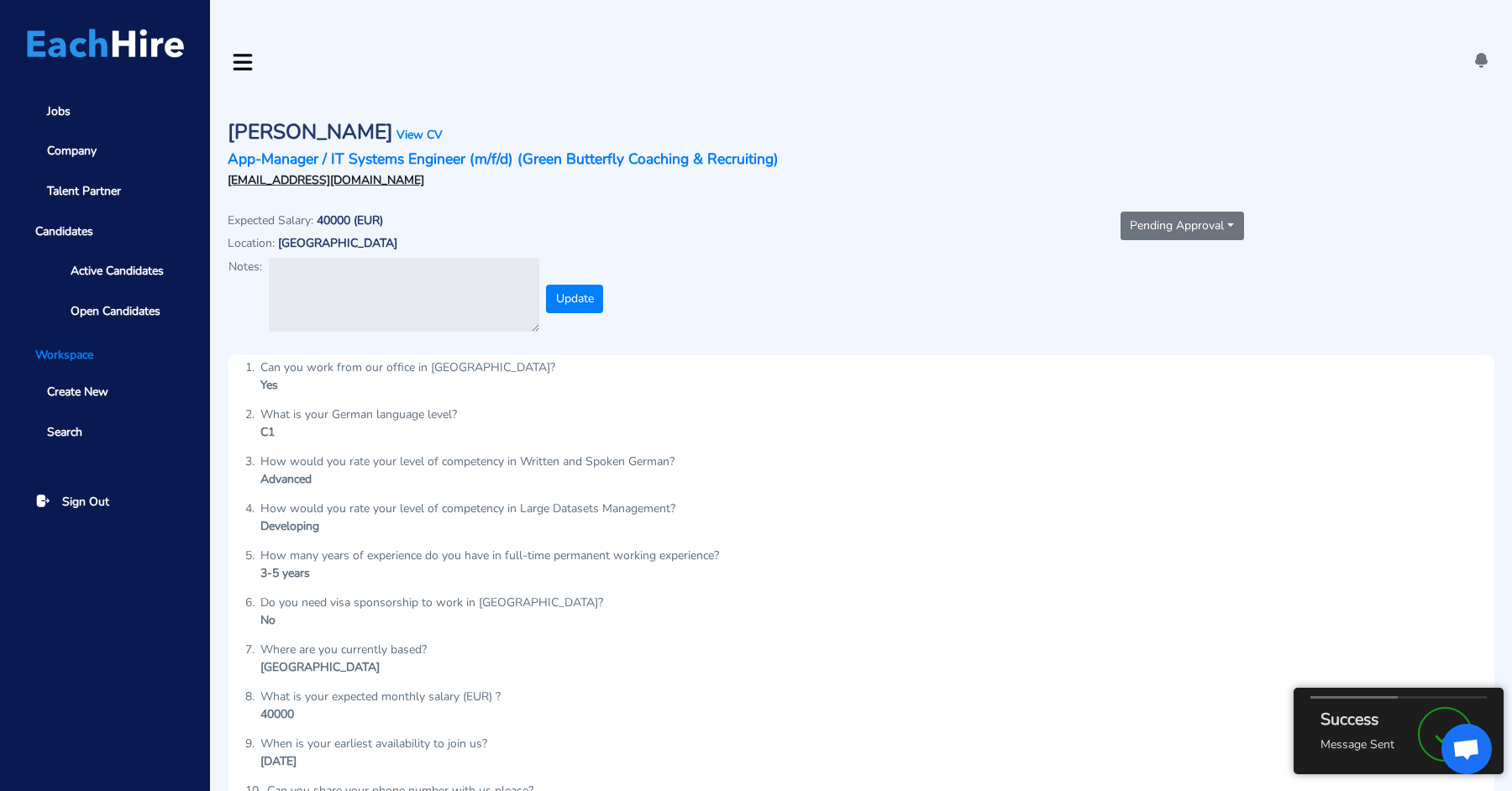
click at [1182, 211] on button "Pending Approval" at bounding box center [1181, 225] width 123 height 28
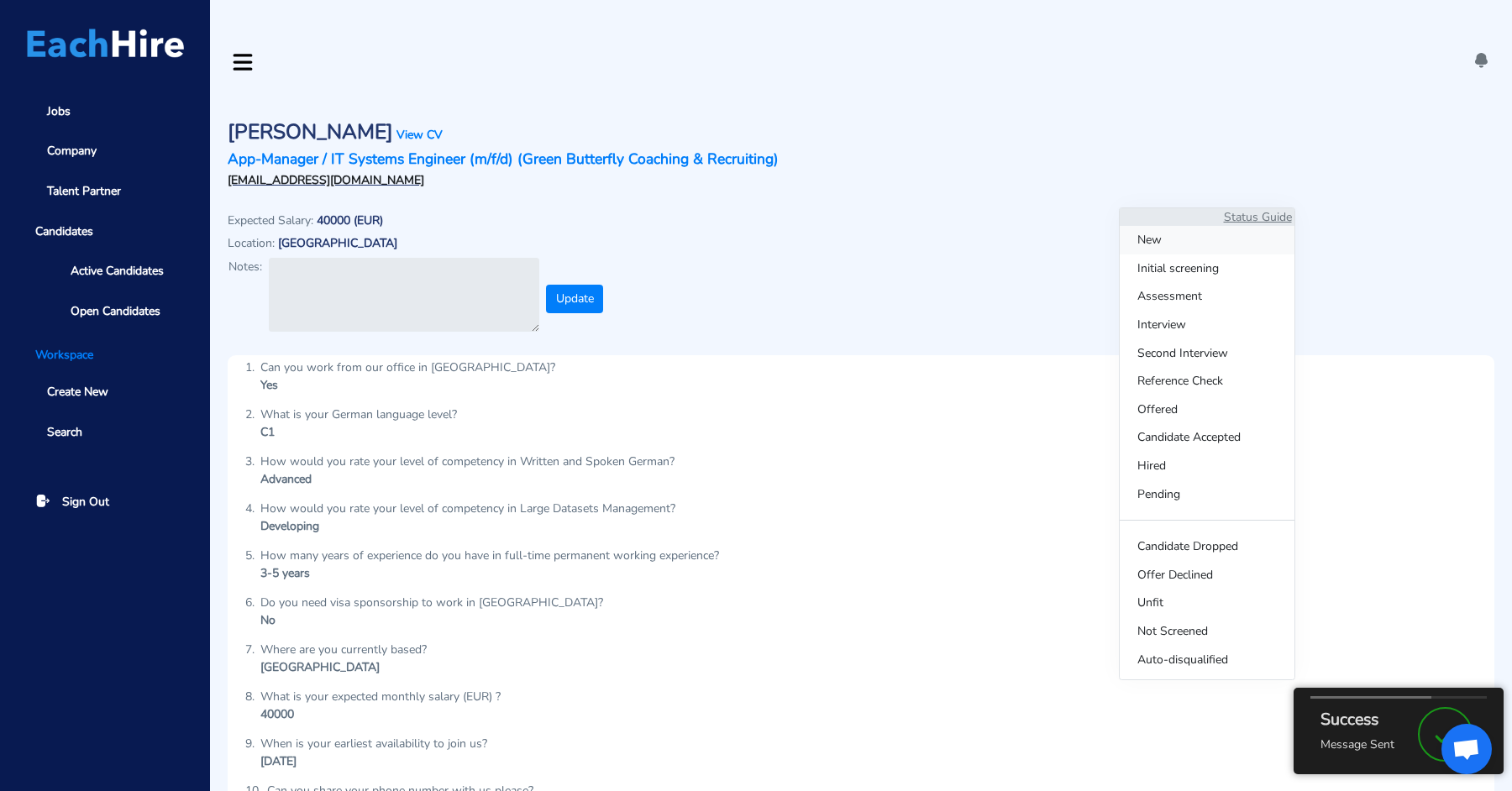
click at [1157, 239] on span "New" at bounding box center [1207, 239] width 175 height 28
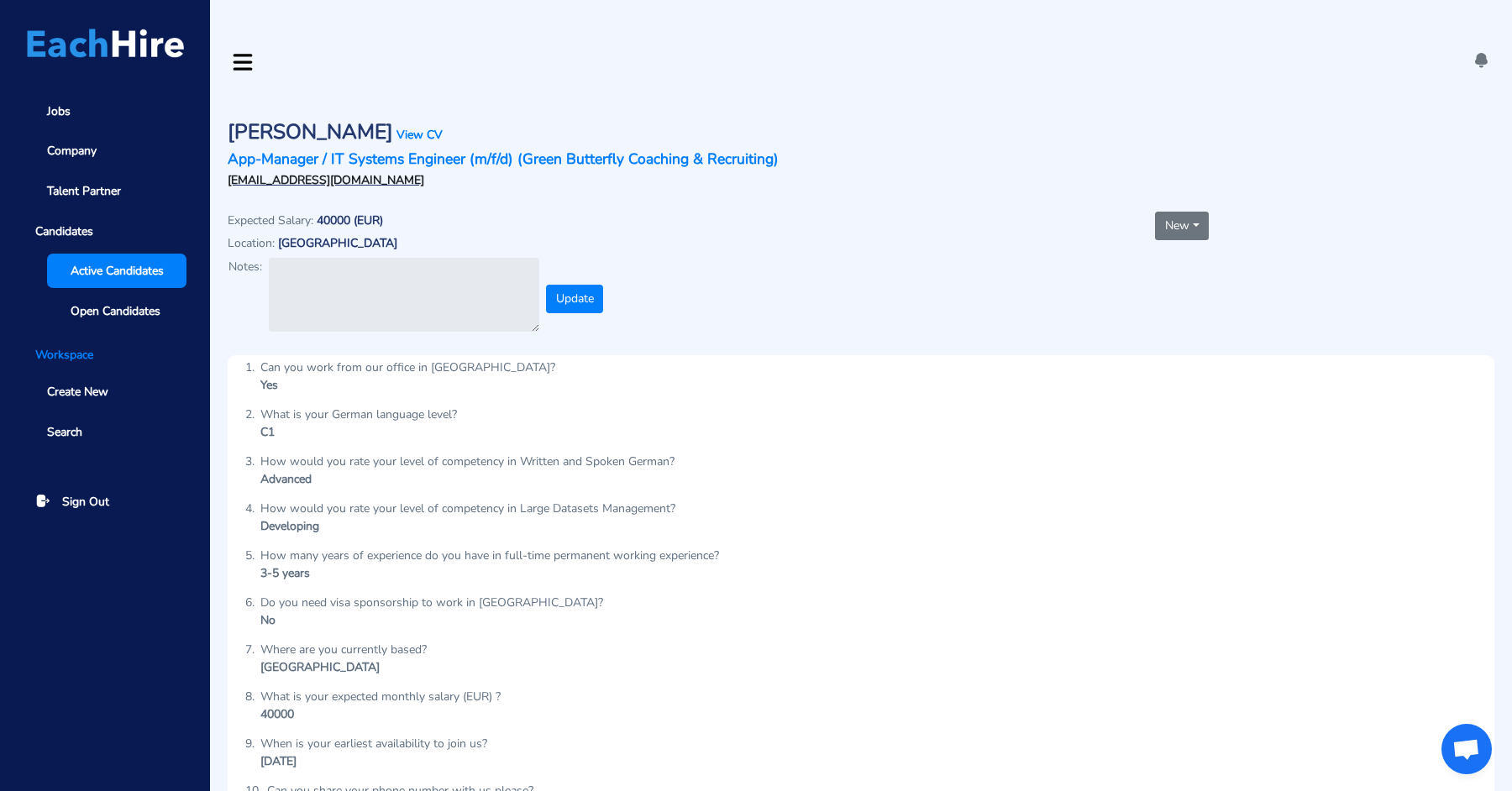
click at [111, 262] on span "Active Candidates" at bounding box center [117, 270] width 93 height 17
